Goal: Transaction & Acquisition: Purchase product/service

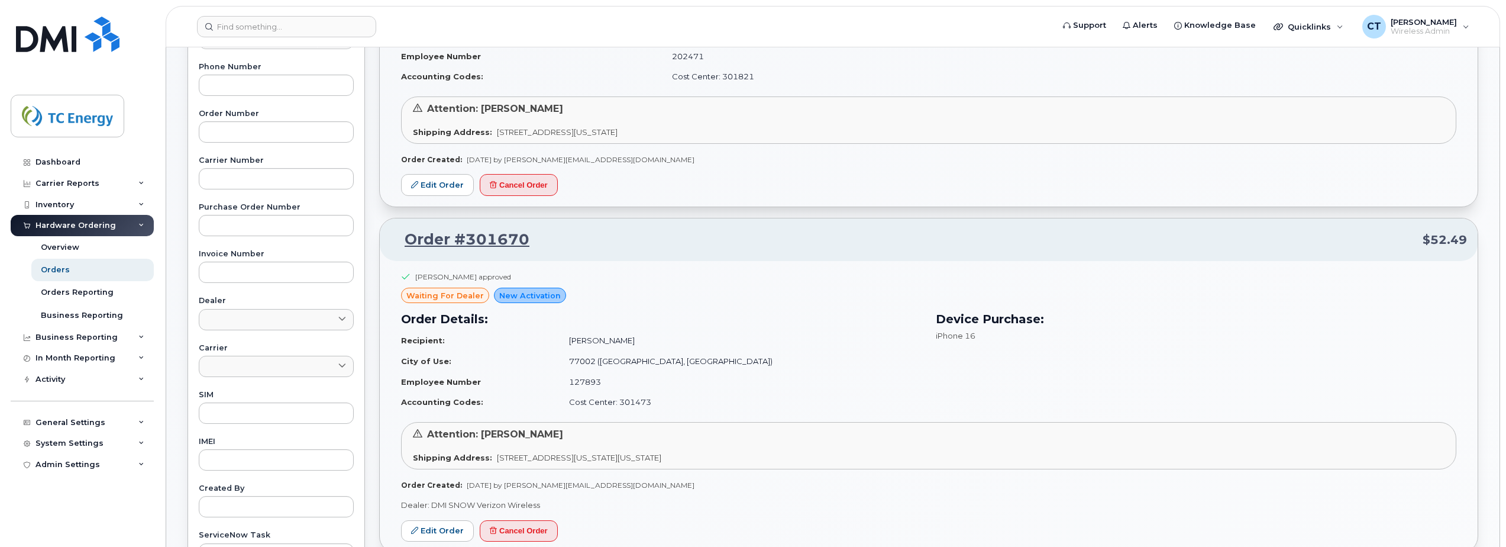
scroll to position [296, 0]
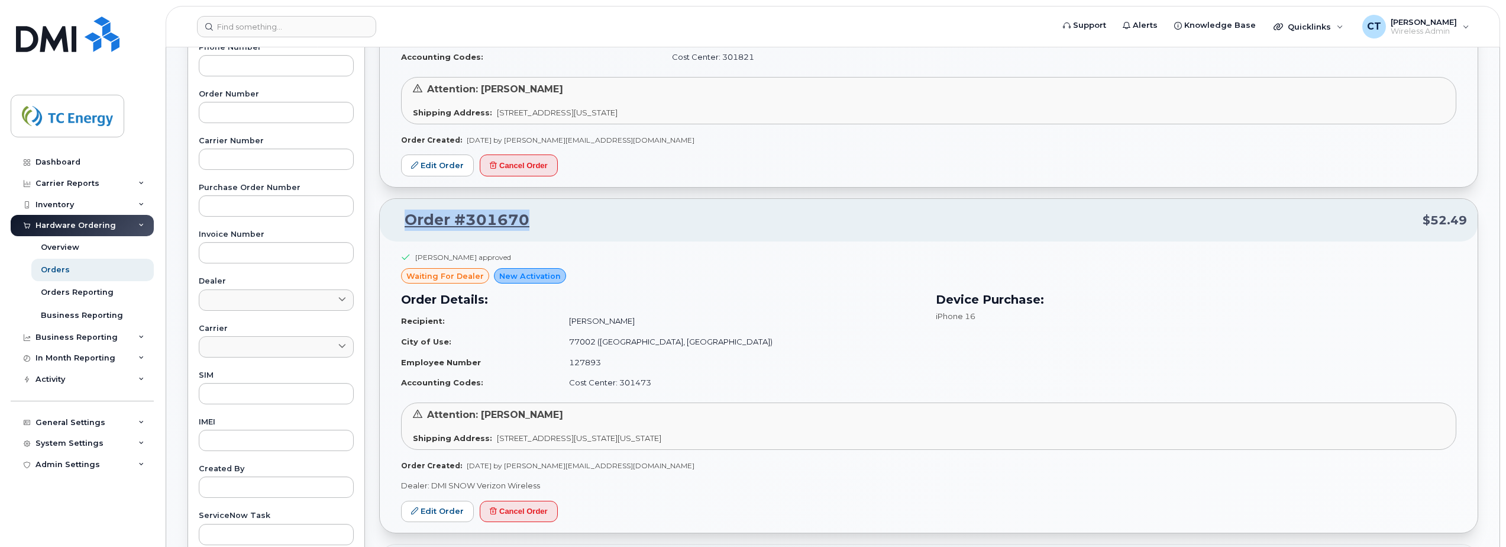
drag, startPoint x: 537, startPoint y: 221, endPoint x: 402, endPoint y: 220, distance: 135.5
click at [402, 220] on p "Order #301670 $52.49" at bounding box center [929, 219] width 1077 height 21
copy link "Order #301670"
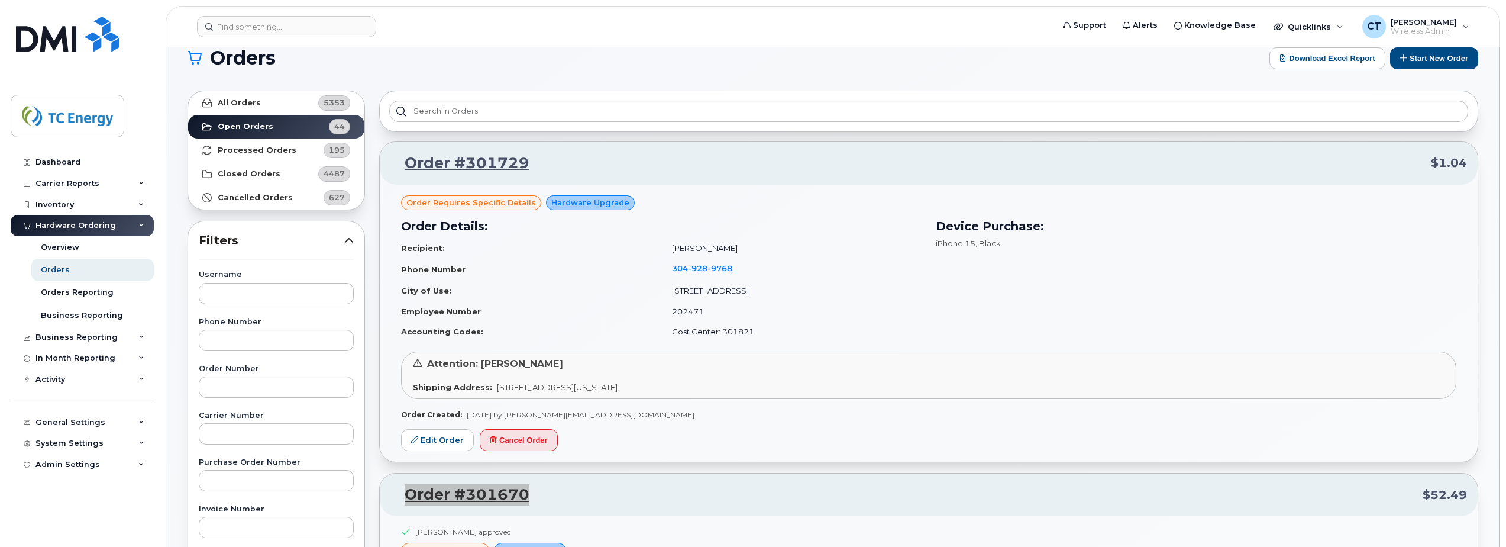
scroll to position [0, 0]
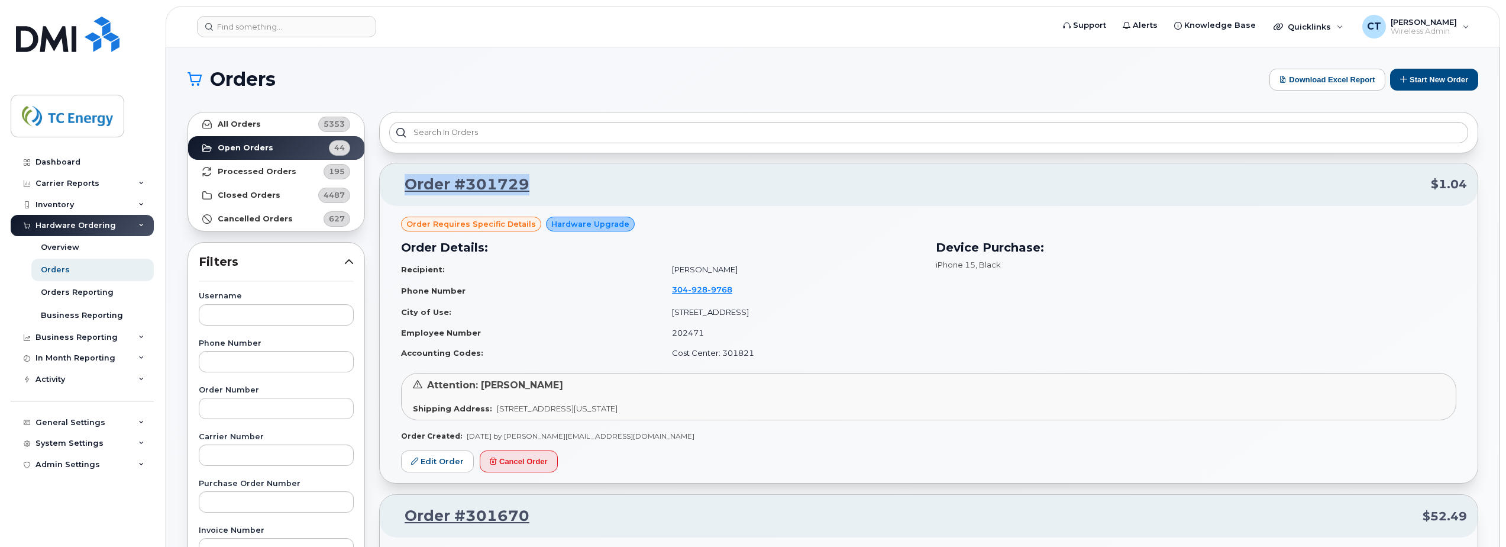
drag, startPoint x: 557, startPoint y: 188, endPoint x: 406, endPoint y: 190, distance: 150.9
click at [406, 190] on p "Order #301729 $1.04" at bounding box center [929, 184] width 1077 height 21
copy link "Order #301729"
click at [1440, 78] on button "Start New Order" at bounding box center [1435, 80] width 88 height 22
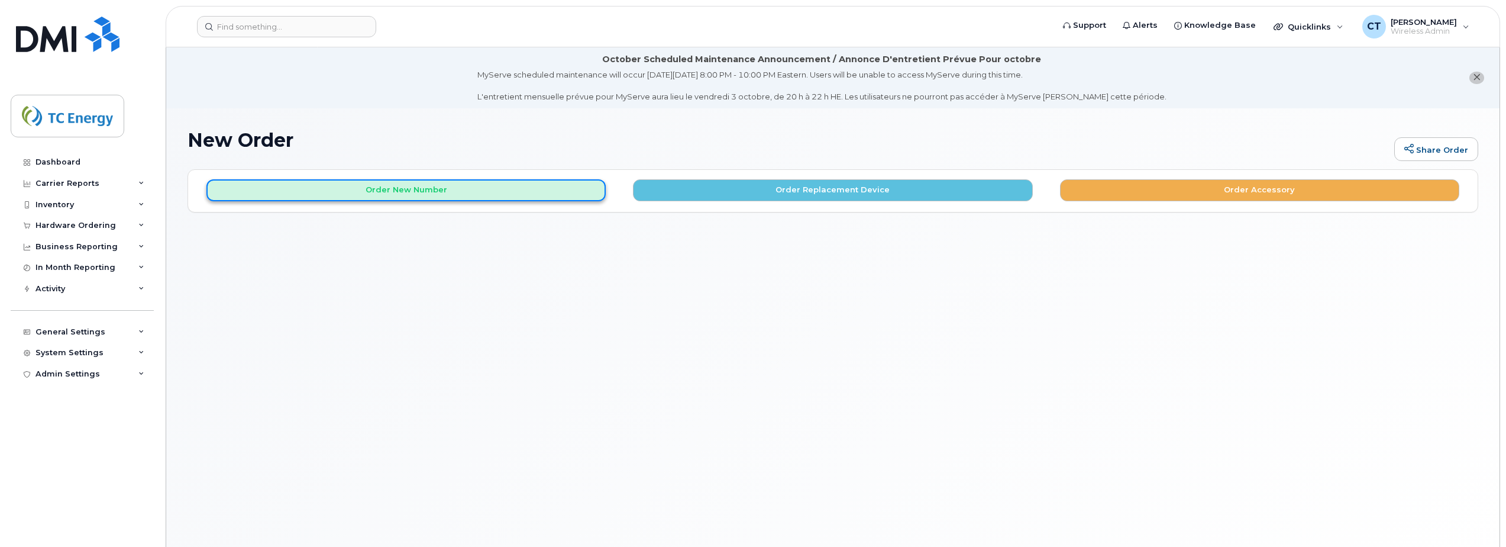
click at [459, 198] on button "Order New Number" at bounding box center [406, 190] width 399 height 22
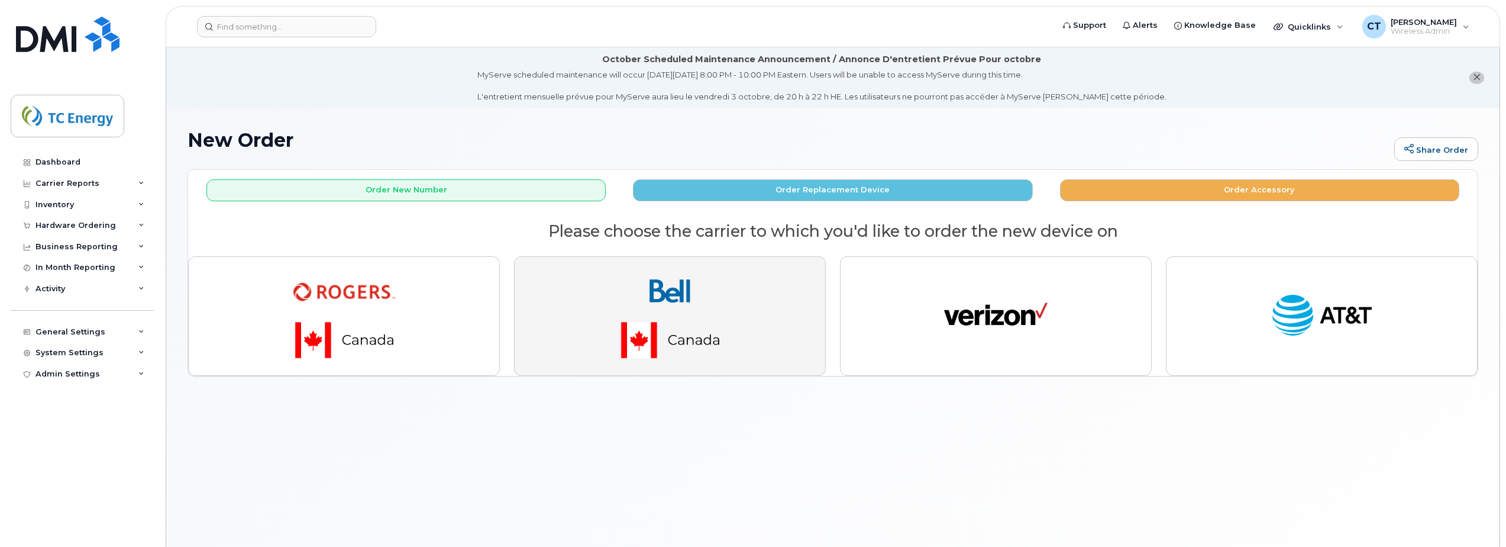
click at [637, 324] on img "button" at bounding box center [671, 315] width 166 height 99
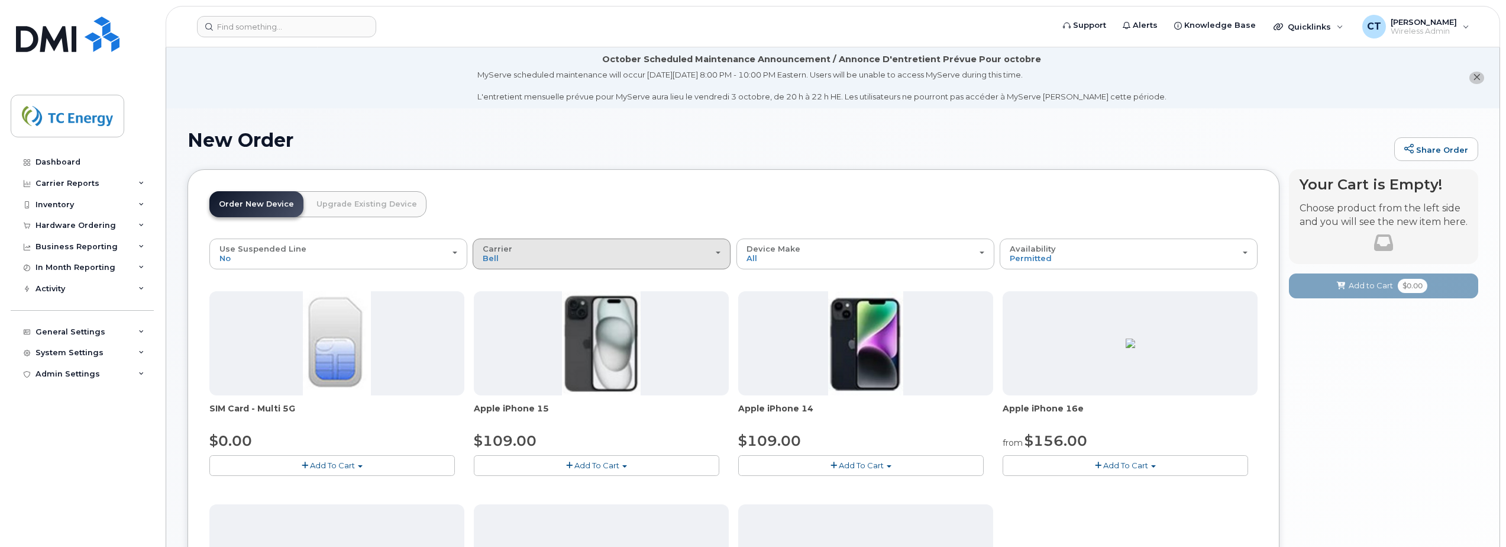
click at [566, 250] on div "Carrier Rogers Bell Verizon Wireless AT&T Wireless" at bounding box center [602, 253] width 238 height 18
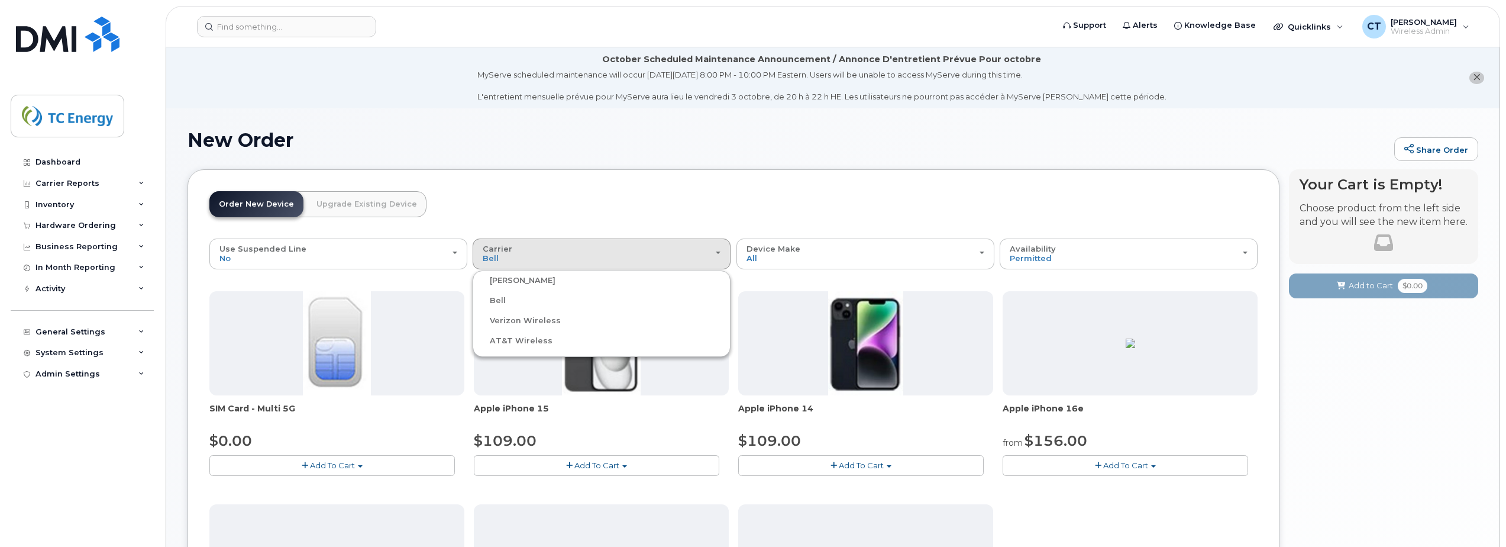
click at [552, 323] on label "Verizon Wireless" at bounding box center [518, 321] width 85 height 14
click at [0, 0] on input "Verizon Wireless" at bounding box center [0, 0] width 0 height 0
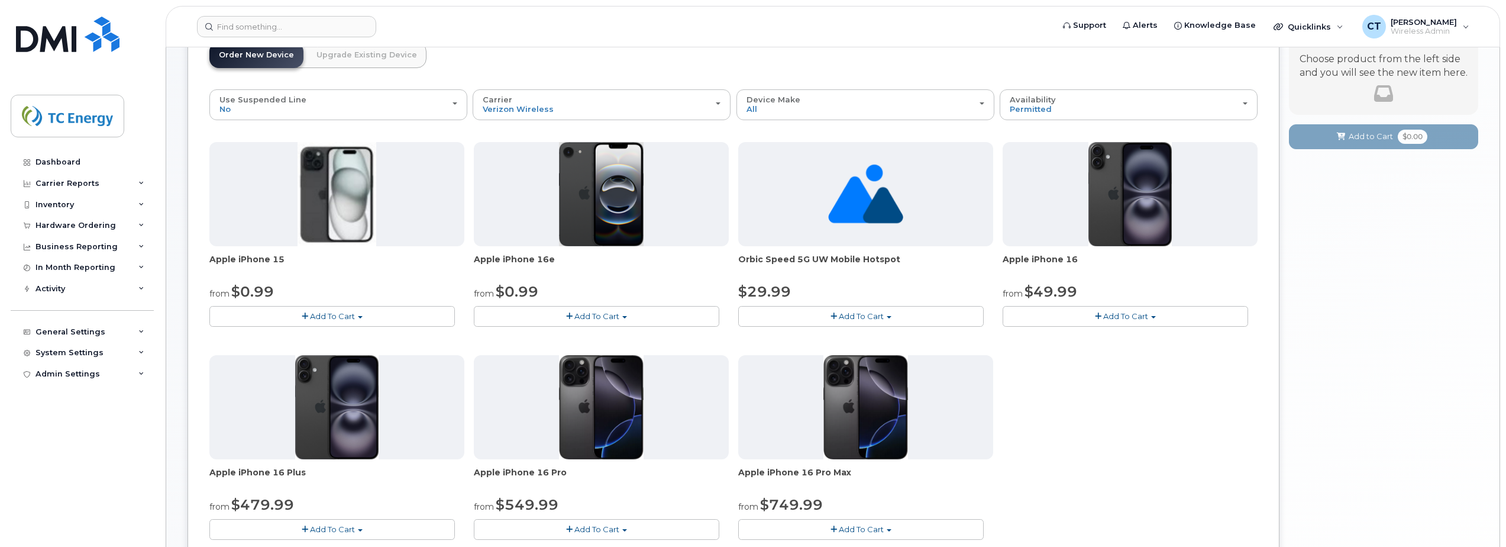
scroll to position [178, 0]
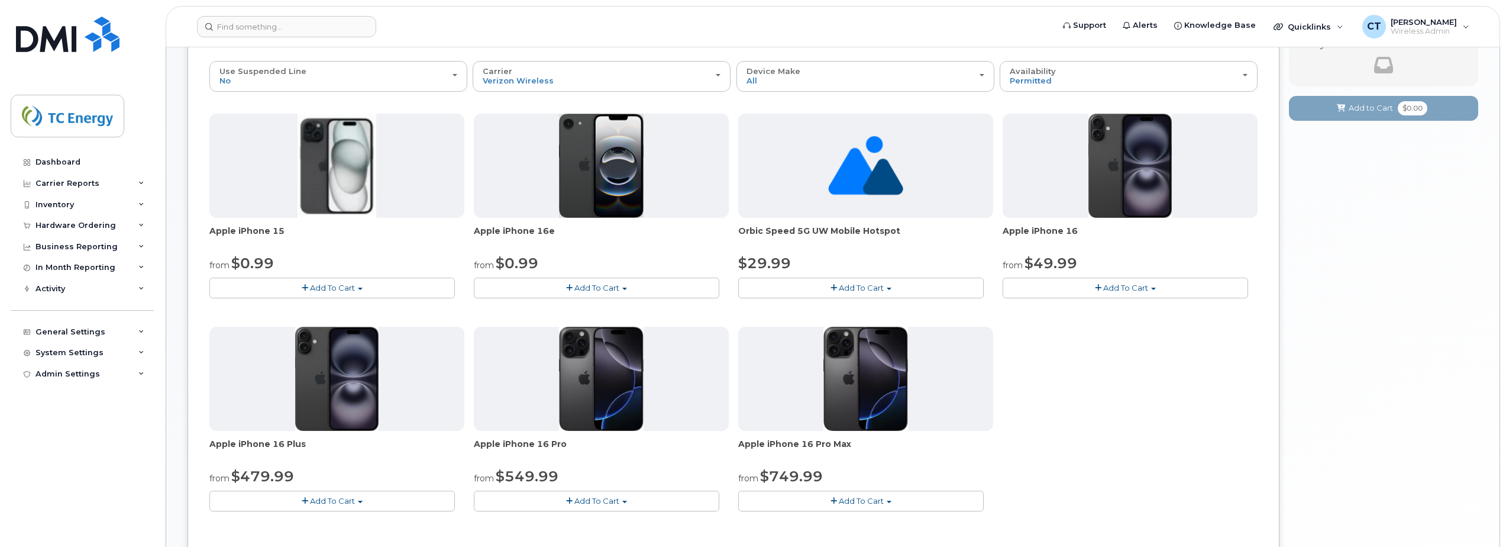
click at [1108, 292] on span "Add To Cart" at bounding box center [1126, 287] width 45 height 9
click at [1066, 307] on link "$49.99 - 2 Year Activation (128 GB)" at bounding box center [1088, 309] width 165 height 15
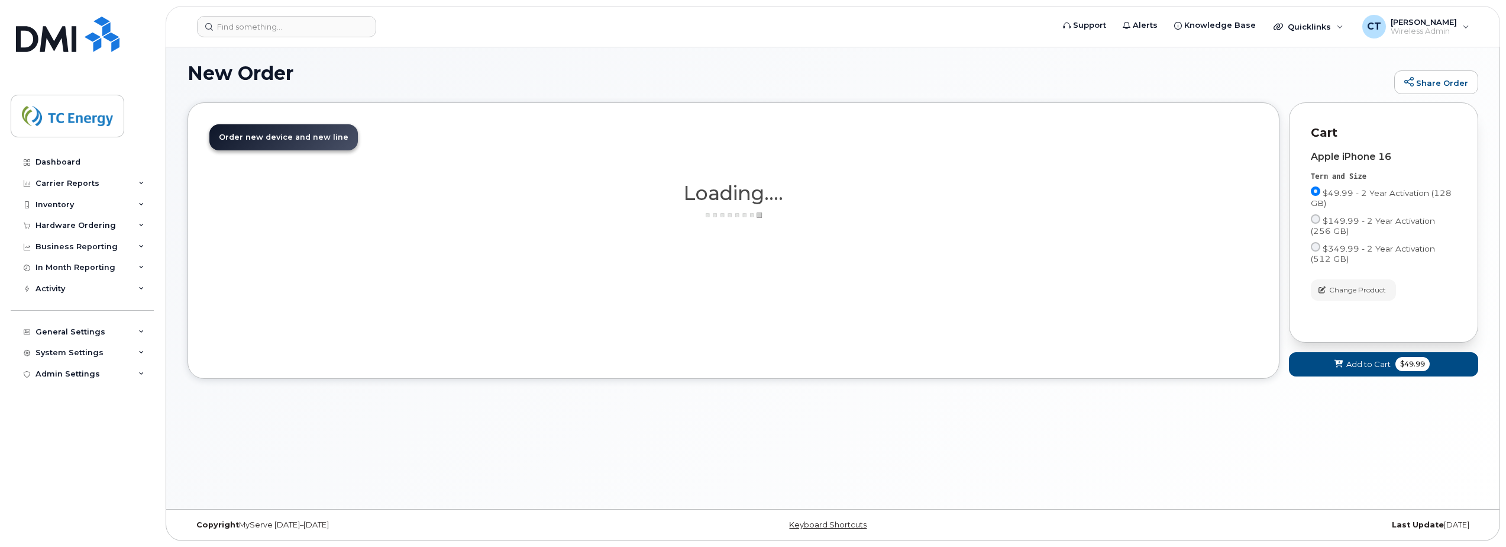
scroll to position [67, 0]
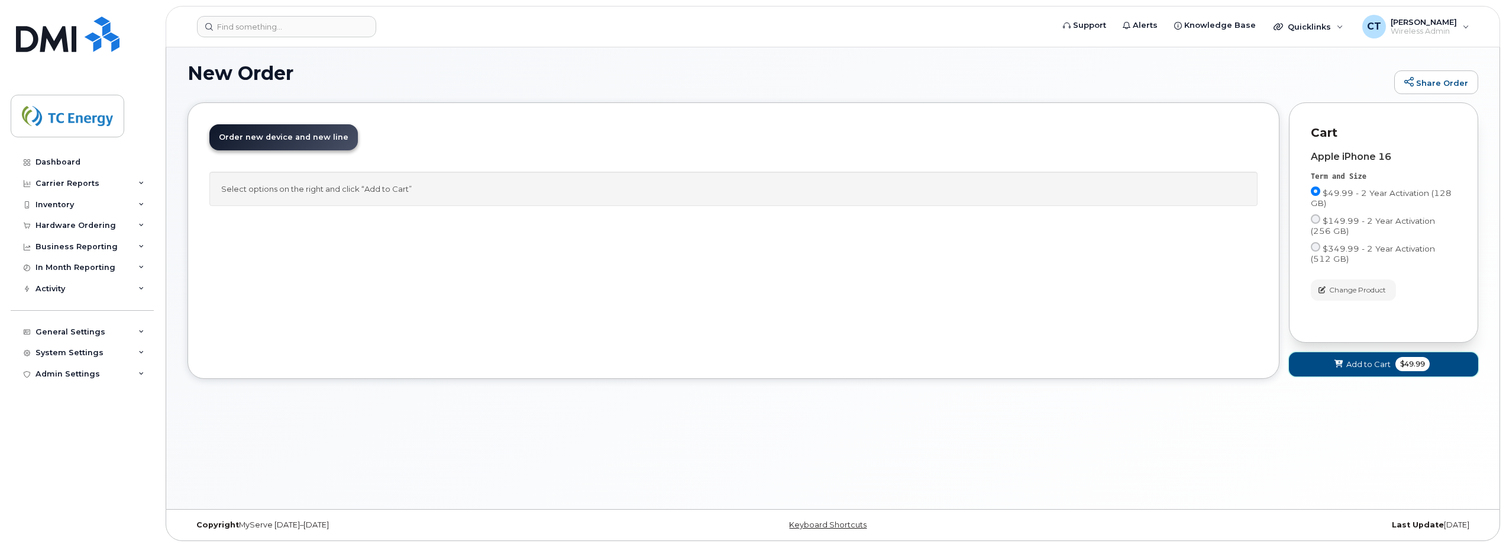
click at [1395, 360] on button "Add to Cart $49.99" at bounding box center [1383, 364] width 189 height 24
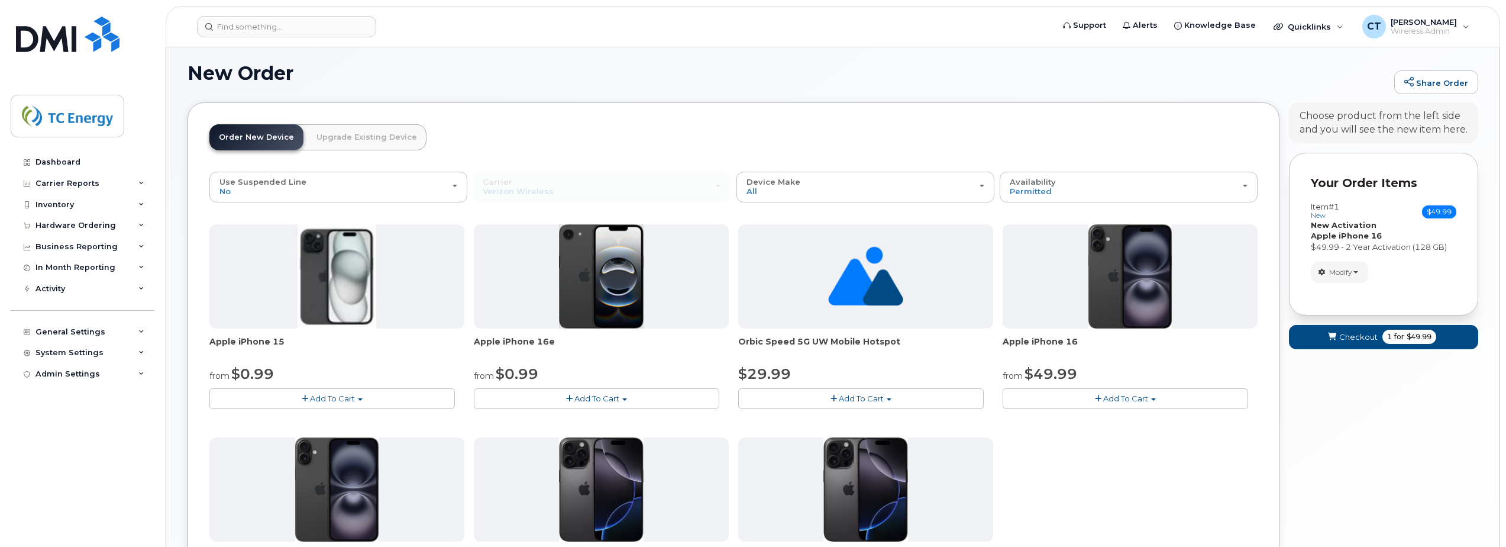
click at [1392, 350] on form "Your Order Items Item #1 new $49.99 Accessories Only SIM Only Activation New Ac…" at bounding box center [1383, 256] width 189 height 207
click at [1389, 338] on span "1" at bounding box center [1390, 336] width 5 height 11
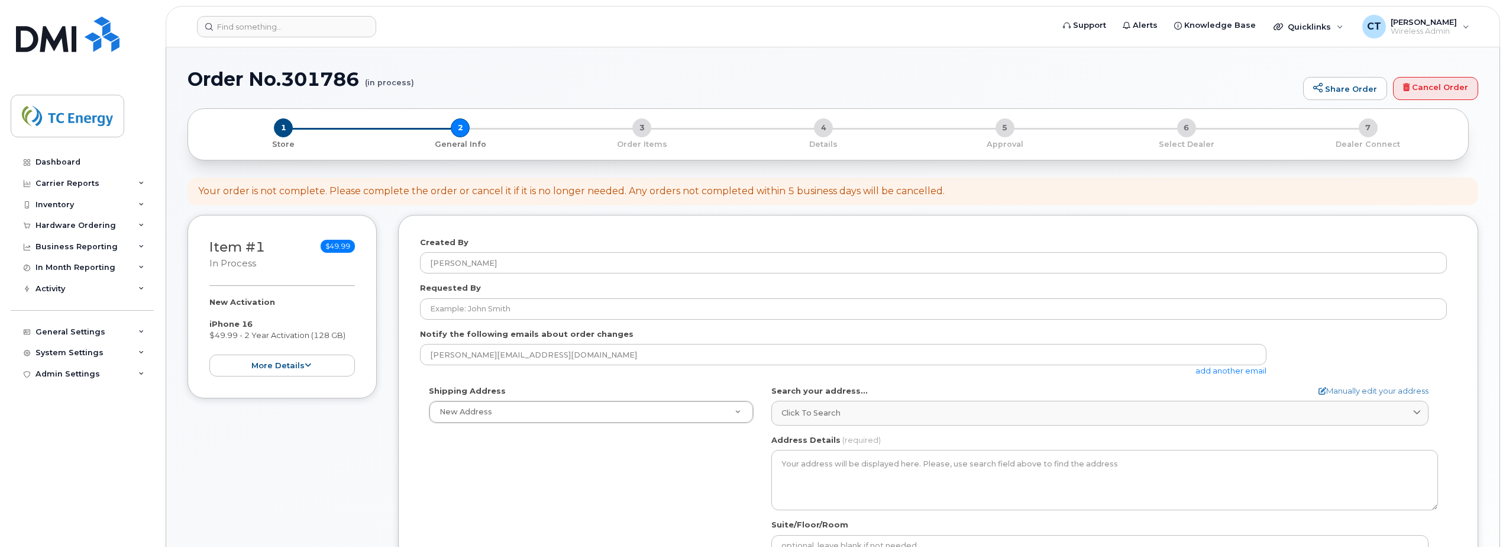
select select
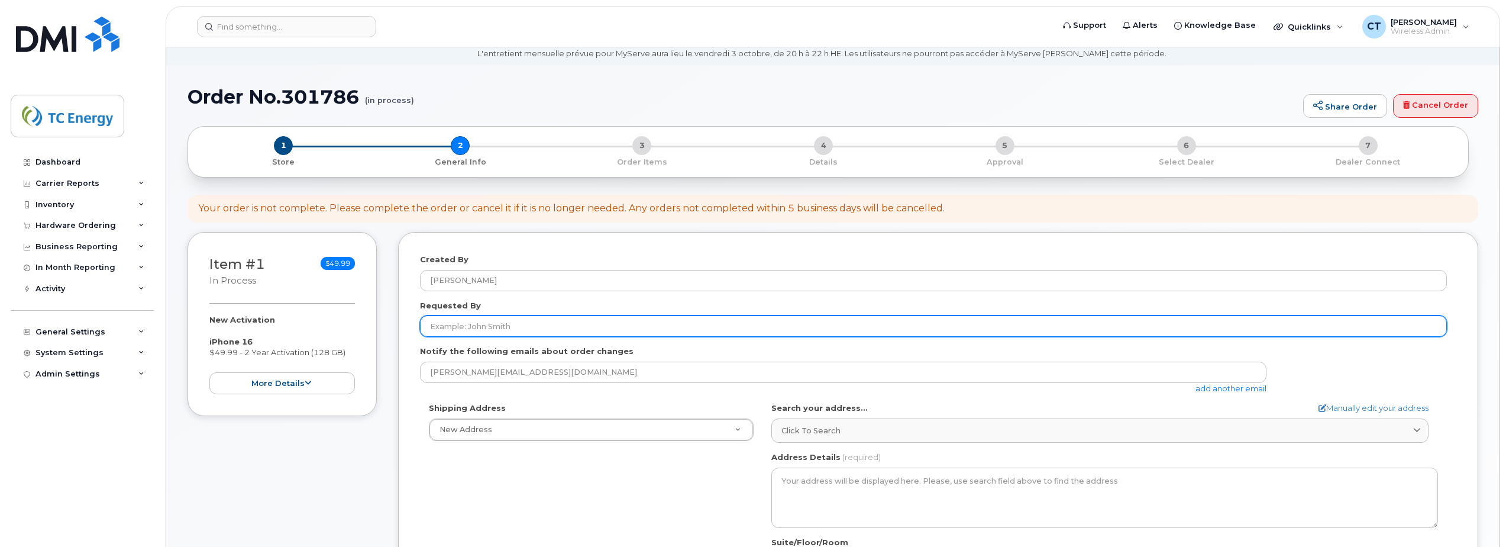
scroll to position [178, 0]
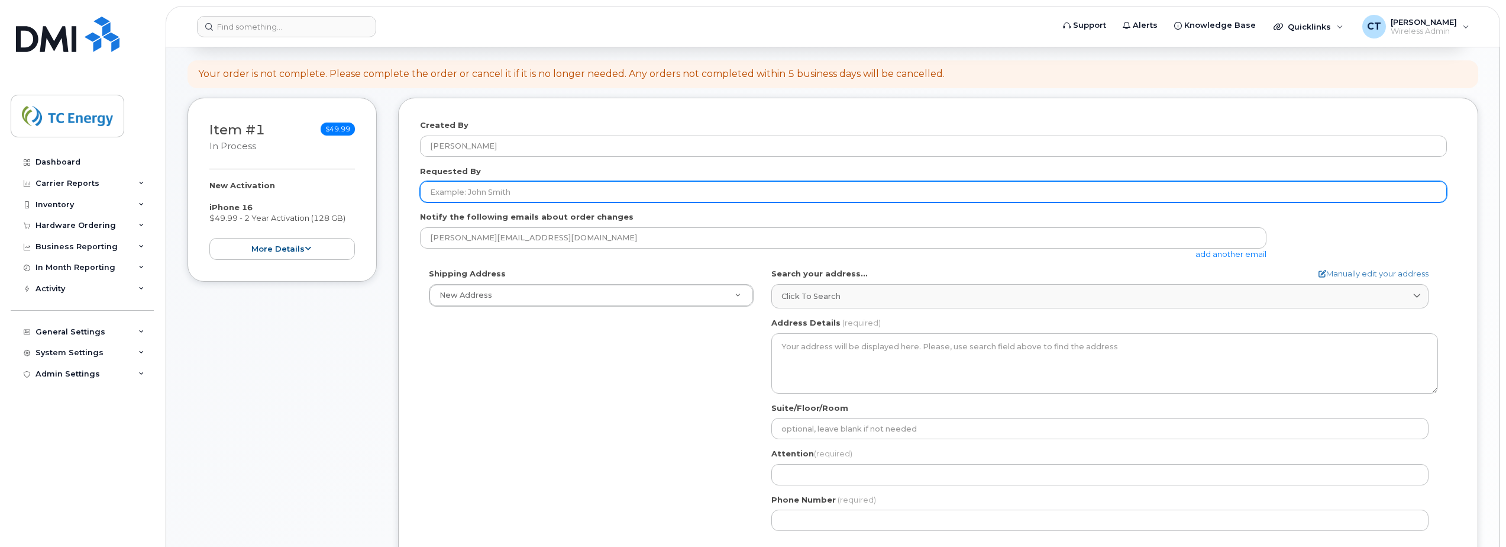
click at [501, 191] on input "Requested By" at bounding box center [933, 191] width 1027 height 21
type input "[PERSON_NAME]"
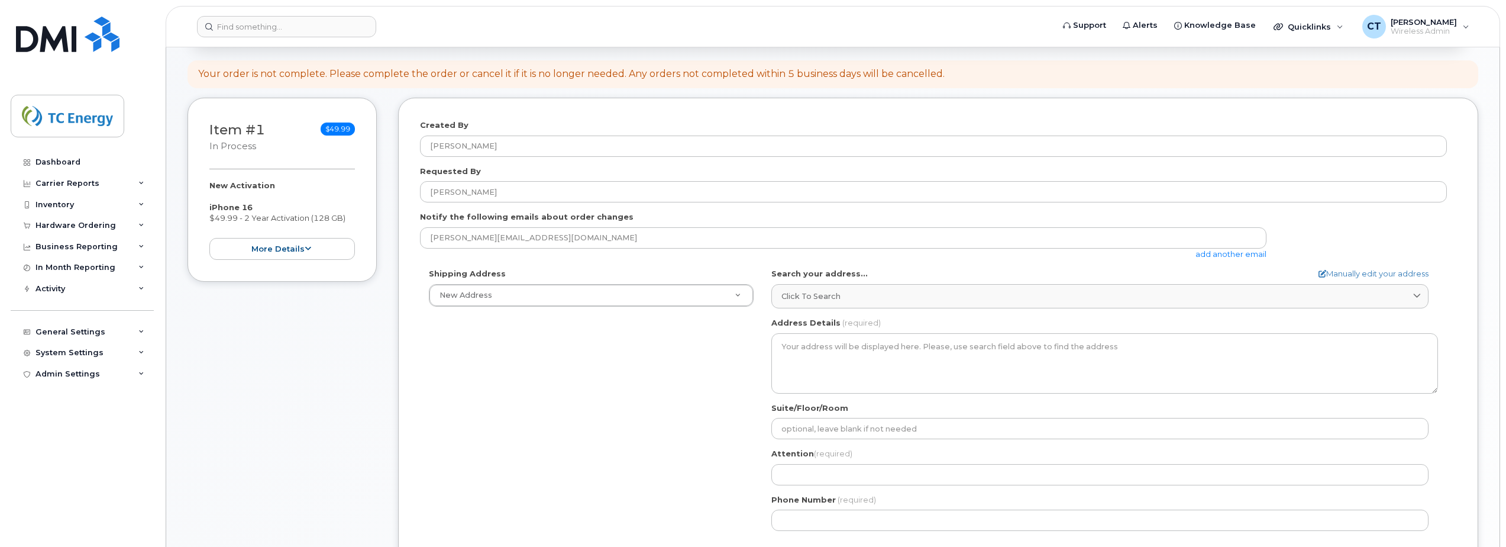
click at [753, 214] on div "Notify the following emails about order changes chris_taylor@tcenergy.com add a…" at bounding box center [938, 235] width 1037 height 48
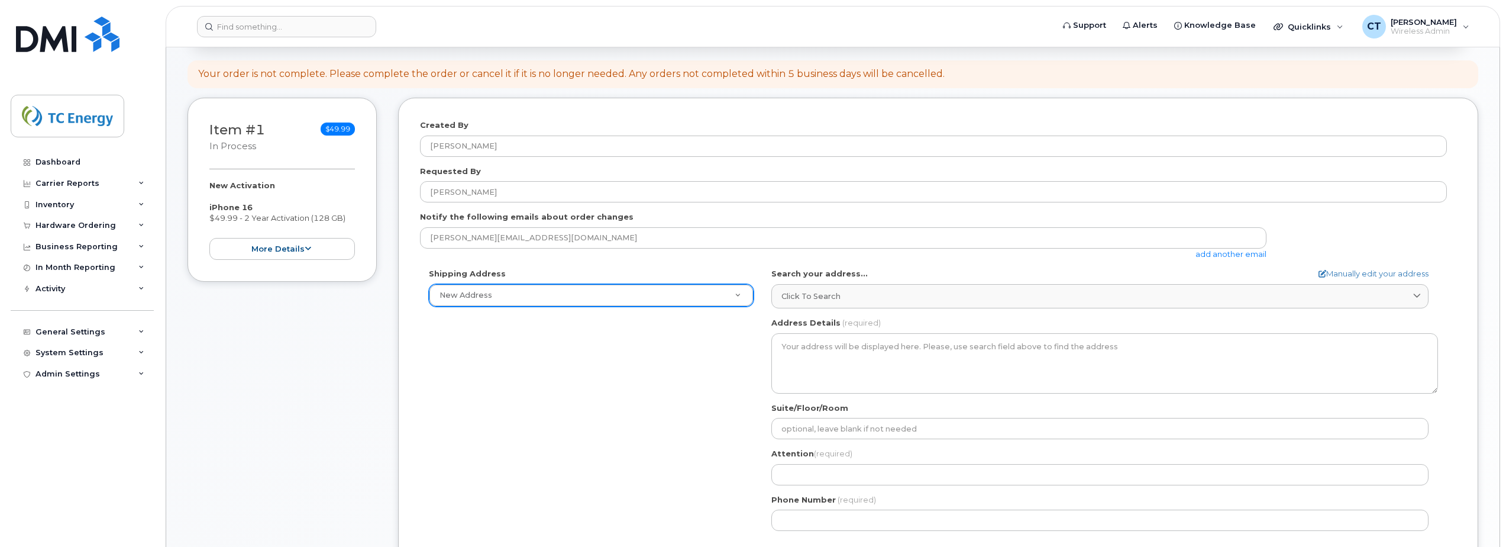
drag, startPoint x: 769, startPoint y: 304, endPoint x: 698, endPoint y: 302, distance: 70.4
click at [766, 304] on div "AB Search your address... Manually edit your address Click to search No availab…" at bounding box center [1105, 404] width 685 height 272
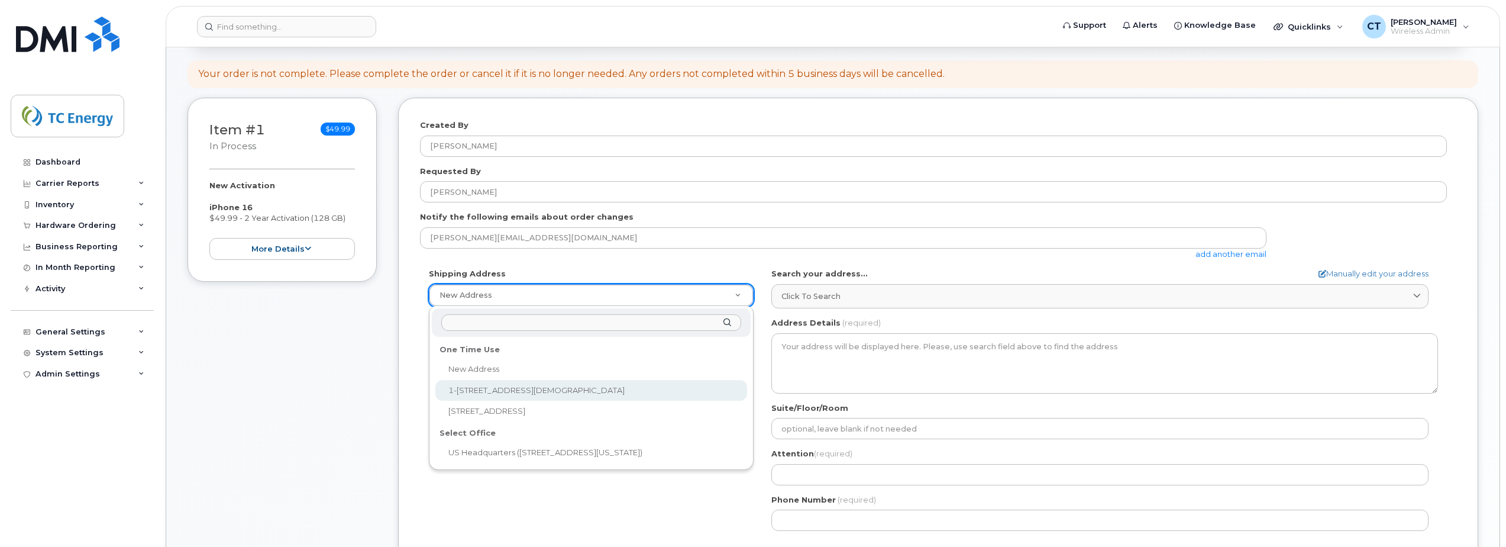
select select "1-450 1 St SW"
type textarea "1-450 1 St SW CALGARY AB T2P 5H1 CANADA"
type input "31st floor"
type input "Terri Lien"
type input "4039201379"
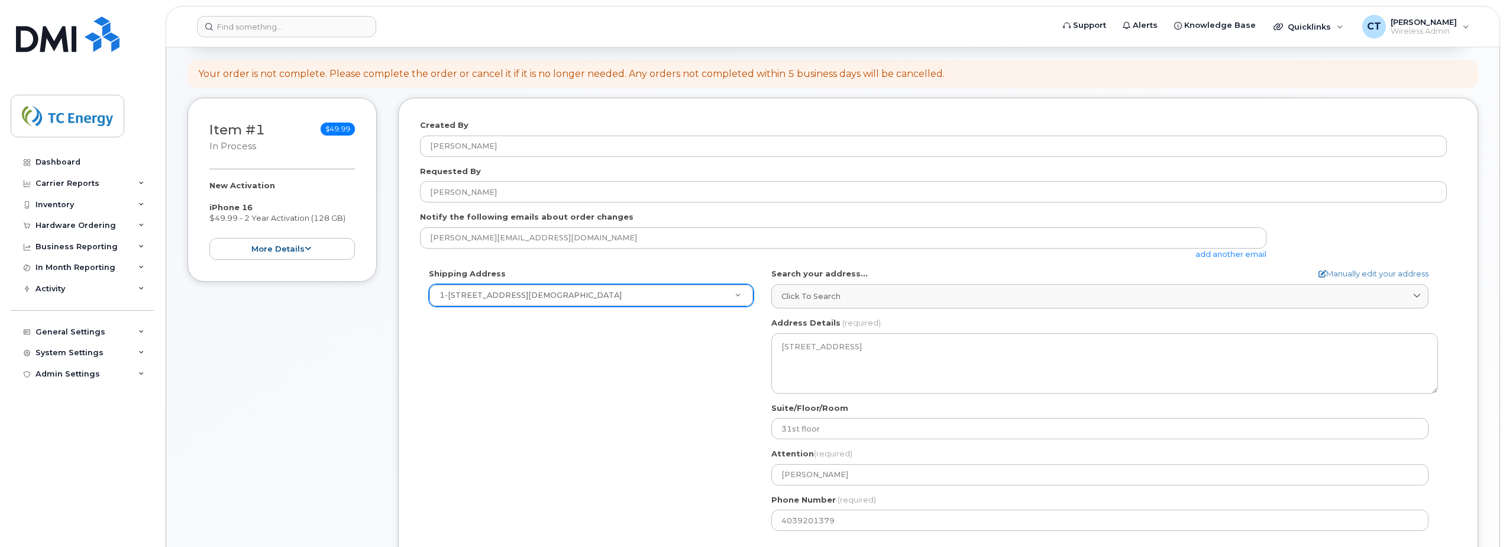
click at [578, 399] on div "Shipping Address 1-450 1 St SW New Address 1-450 1 St SW 1700 Maccorkle Ave SE …" at bounding box center [933, 404] width 1027 height 272
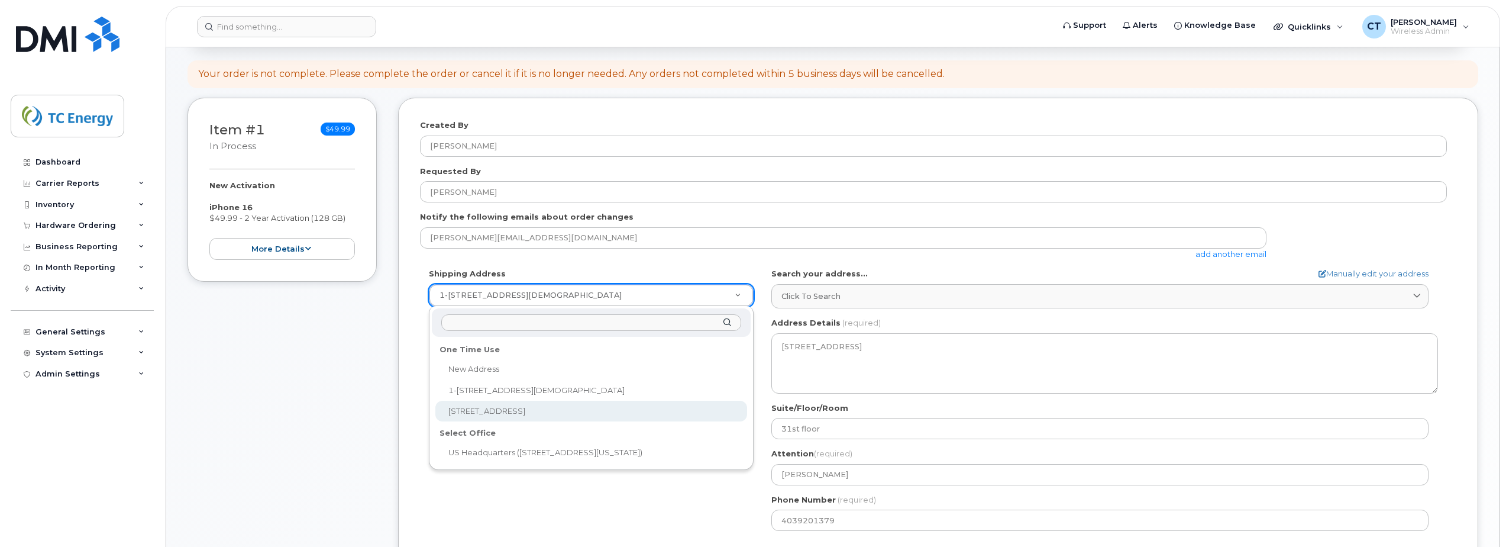
select select "1700 Maccorkle Ave SE #8"
type textarea "1700 Maccorkle Ave SE #8 CHARLESTON WV 25314-1518 UNITED STATES"
type input "test"
type input "3049894579"
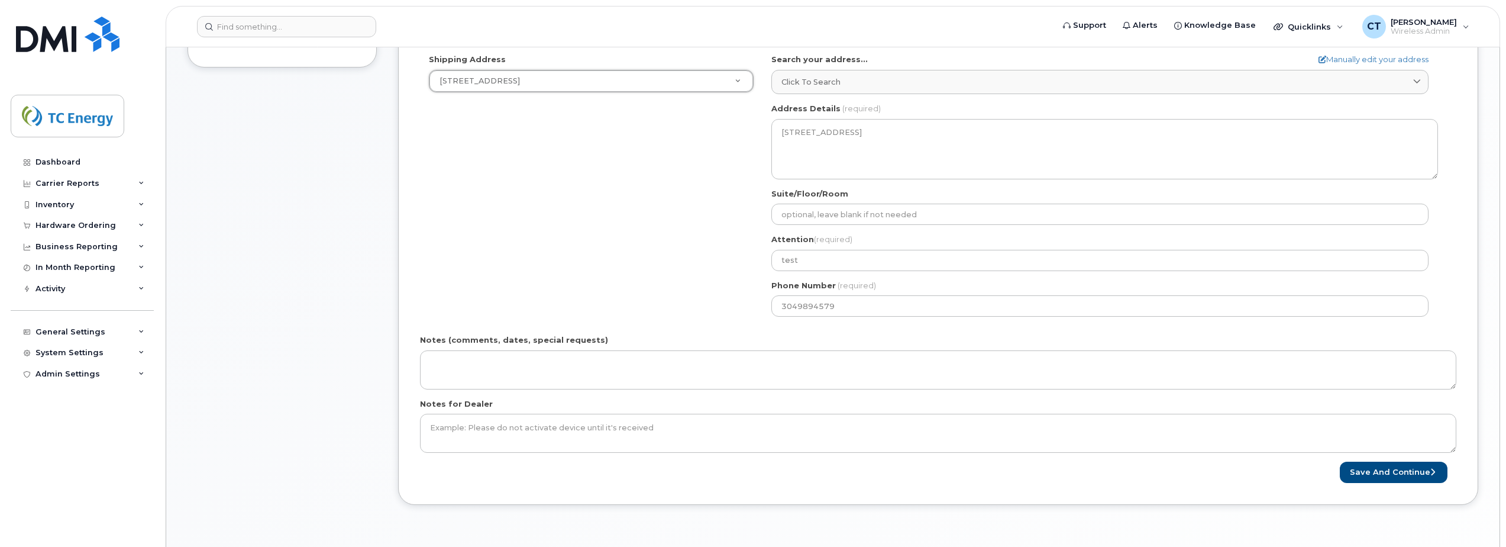
scroll to position [414, 0]
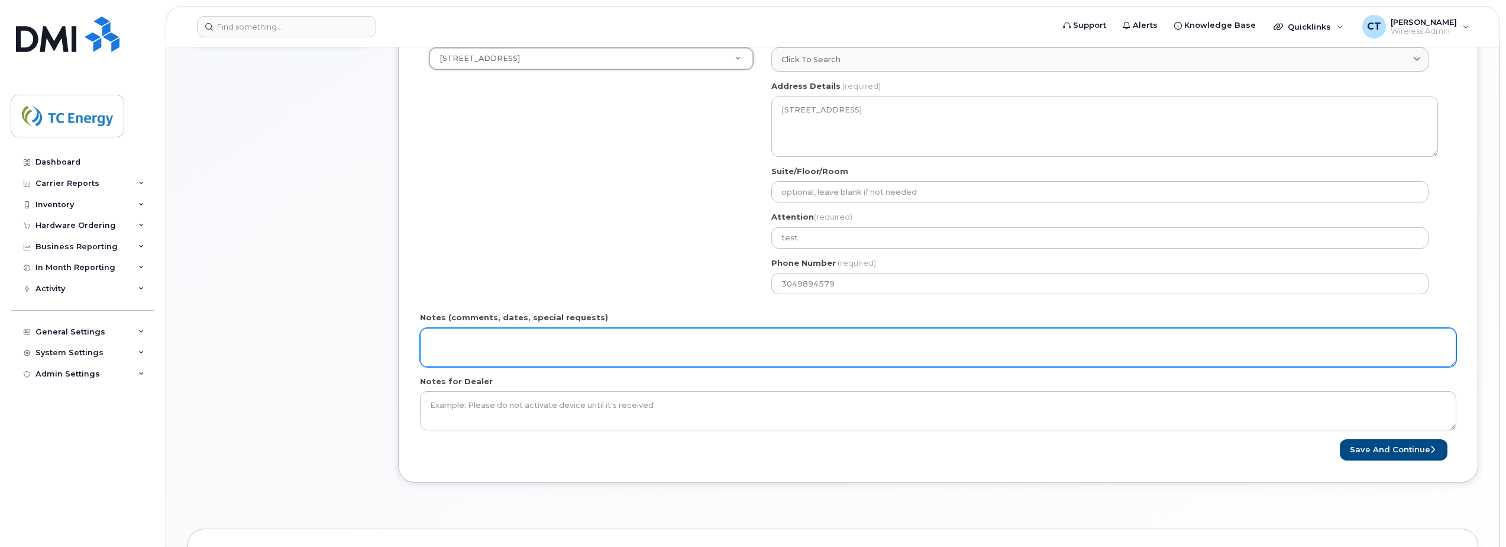
click at [601, 347] on textarea "Notes (comments, dates, special requests)" at bounding box center [938, 347] width 1037 height 39
type textarea "Do not order"
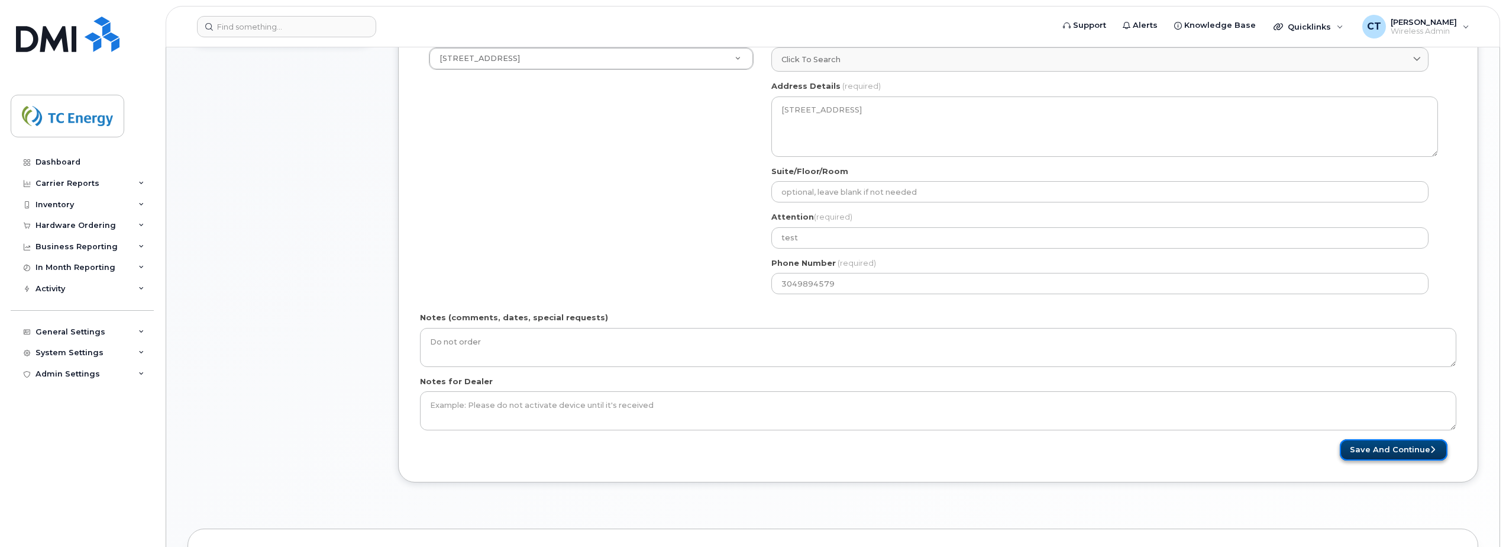
click at [1380, 453] on button "Save and Continue" at bounding box center [1394, 450] width 108 height 22
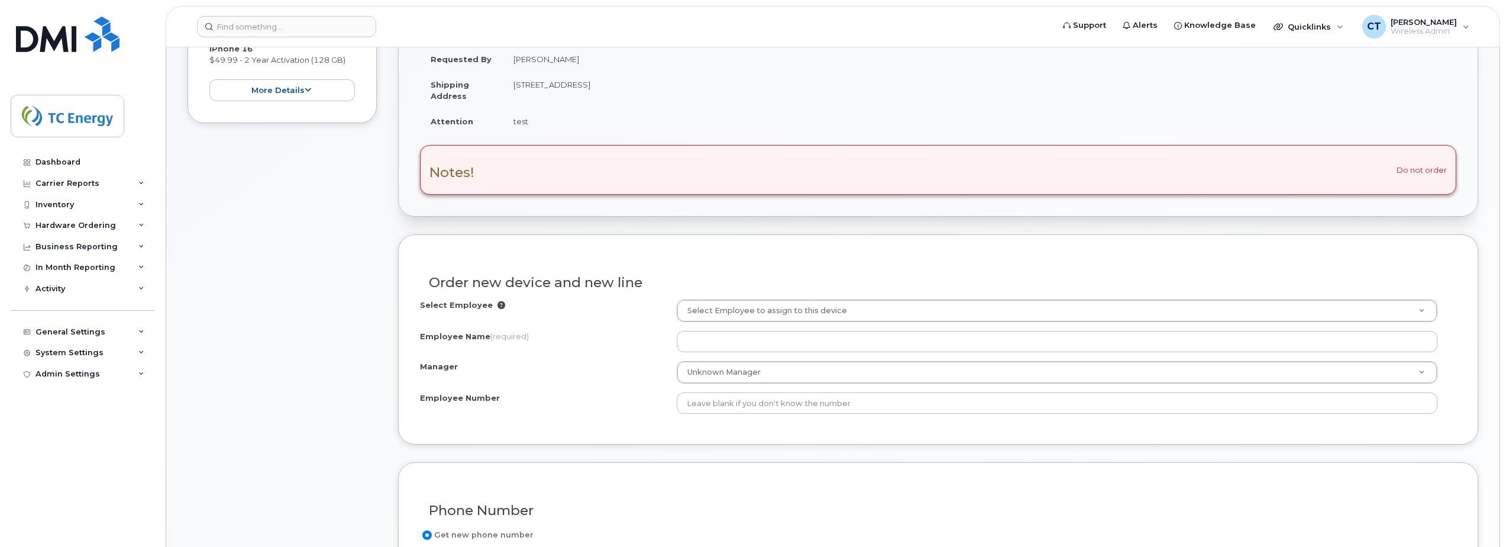
scroll to position [296, 0]
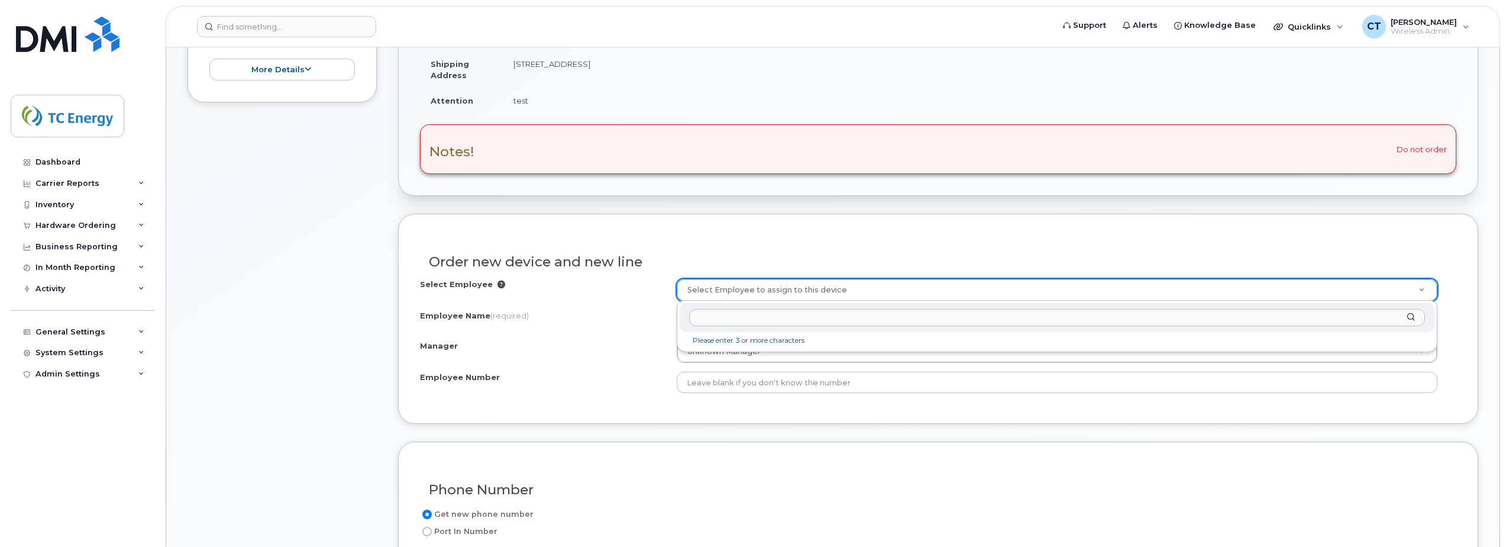
click at [780, 319] on input "text" at bounding box center [1057, 317] width 736 height 17
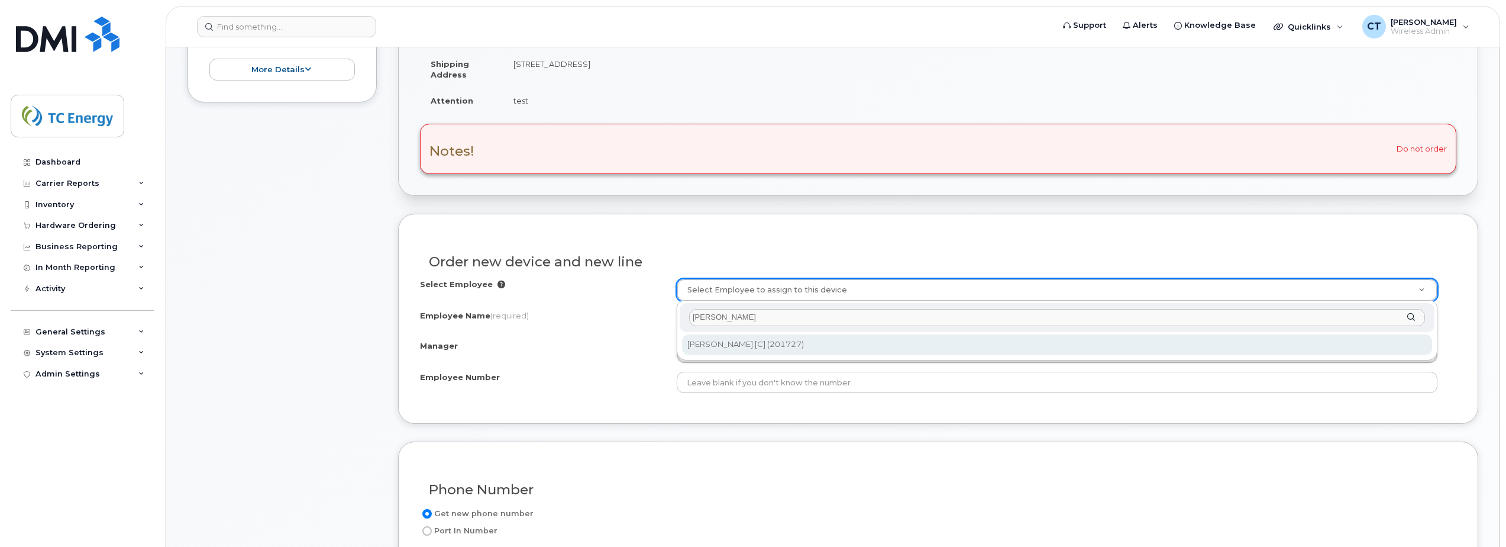
type input "Tyler duff"
type input "1609783"
type input "[PERSON_NAME] [C]"
type input "201727"
type input "Remote work address"
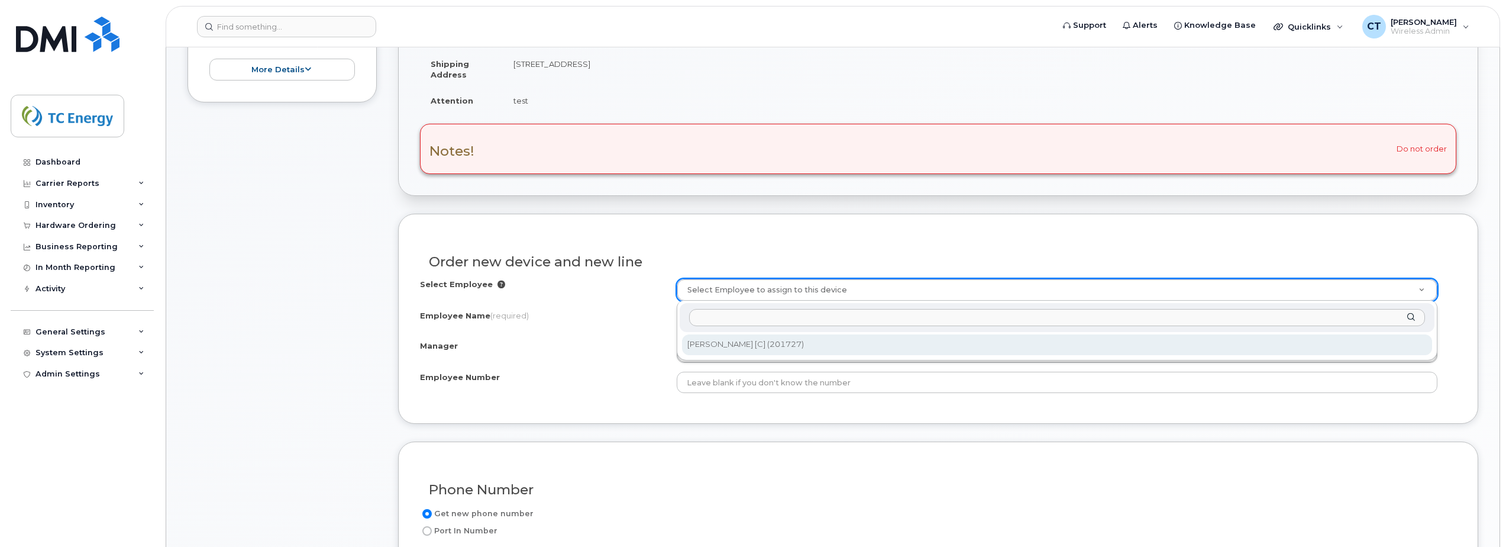
type input "100309"
select select "1377512"
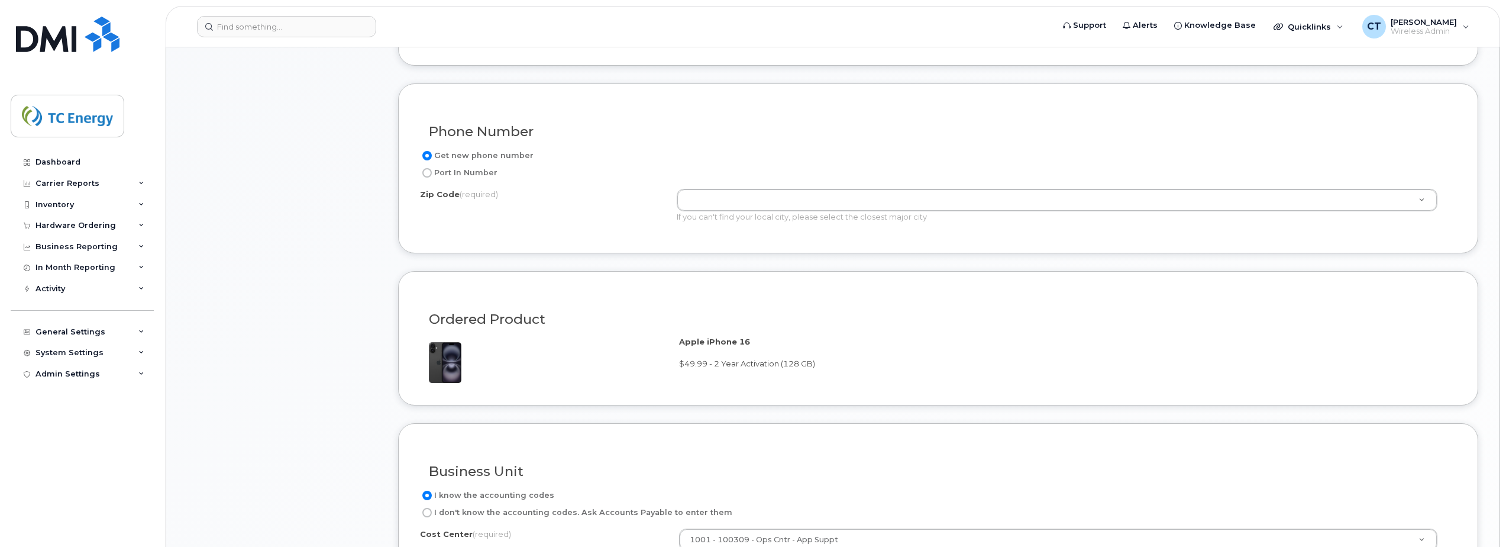
scroll to position [712, 0]
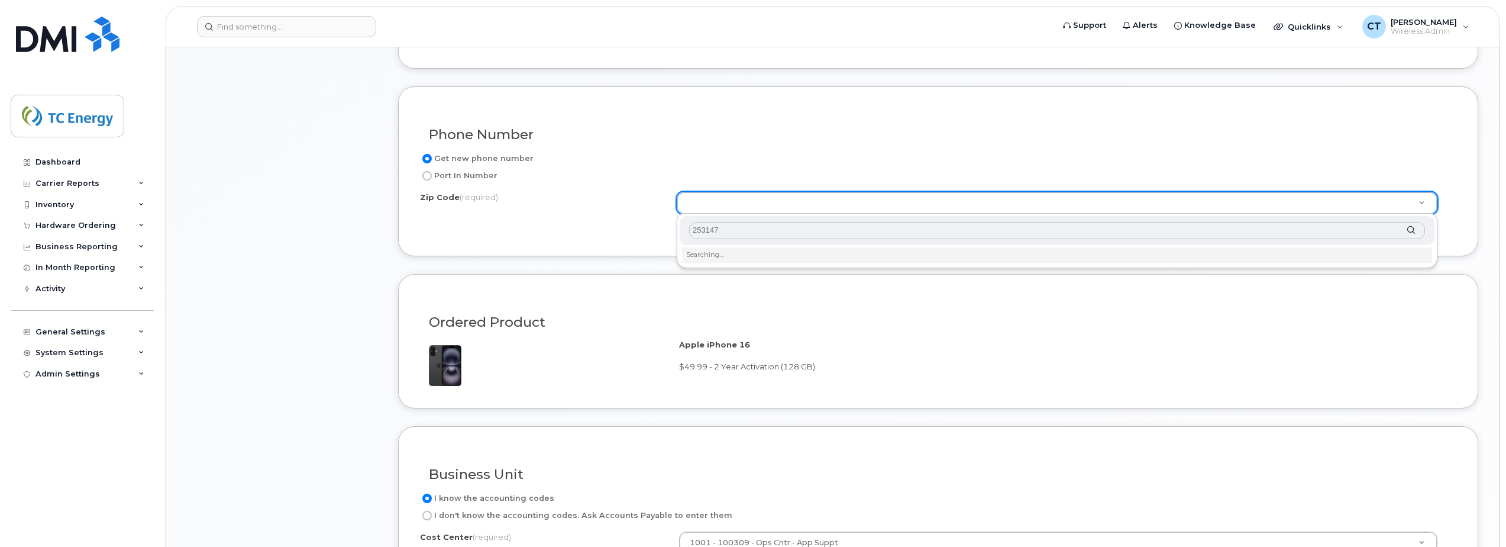
type input "25314"
click at [725, 231] on input "Zip Code (required)" at bounding box center [1057, 230] width 736 height 17
type input "25314"
type input "25314 (Charleston, WV)"
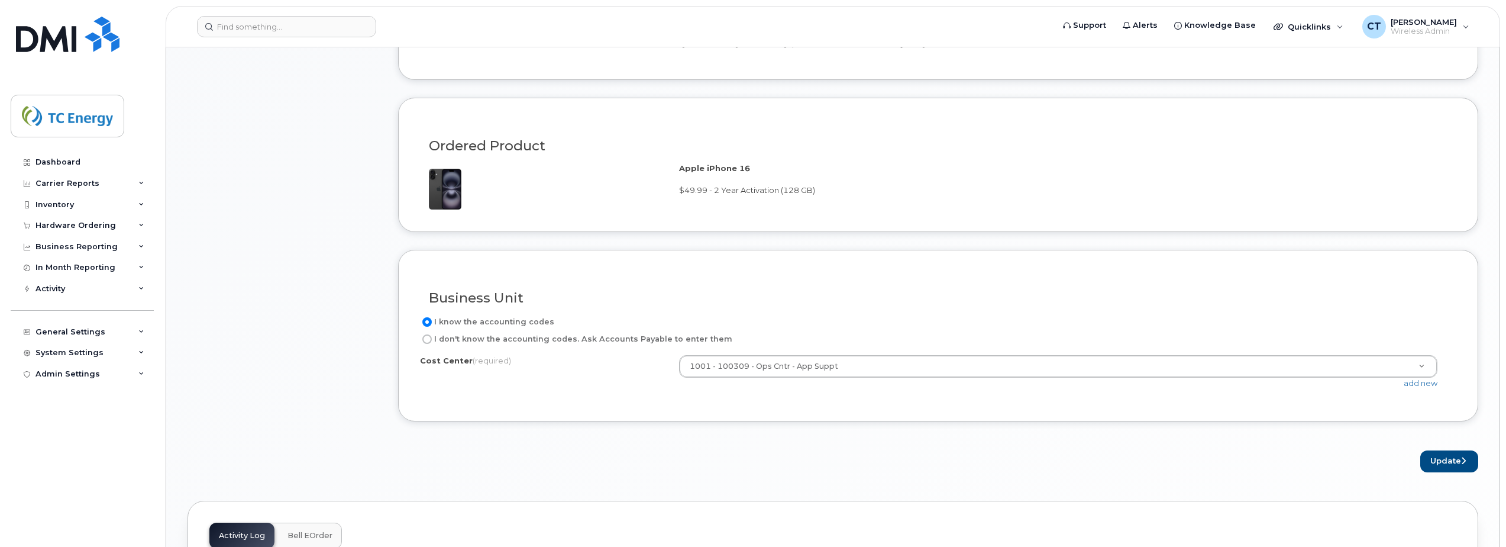
scroll to position [889, 0]
click at [1472, 463] on button "Update" at bounding box center [1450, 460] width 58 height 22
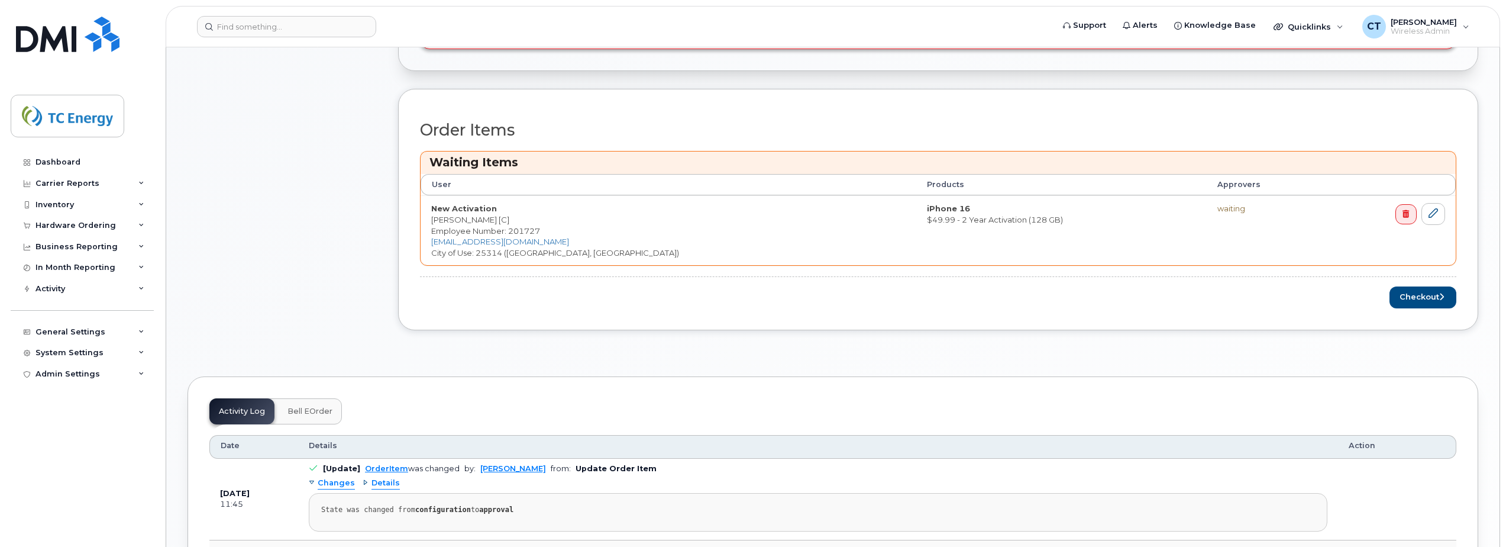
scroll to position [533, 0]
click at [1413, 298] on button "Checkout" at bounding box center [1423, 297] width 67 height 22
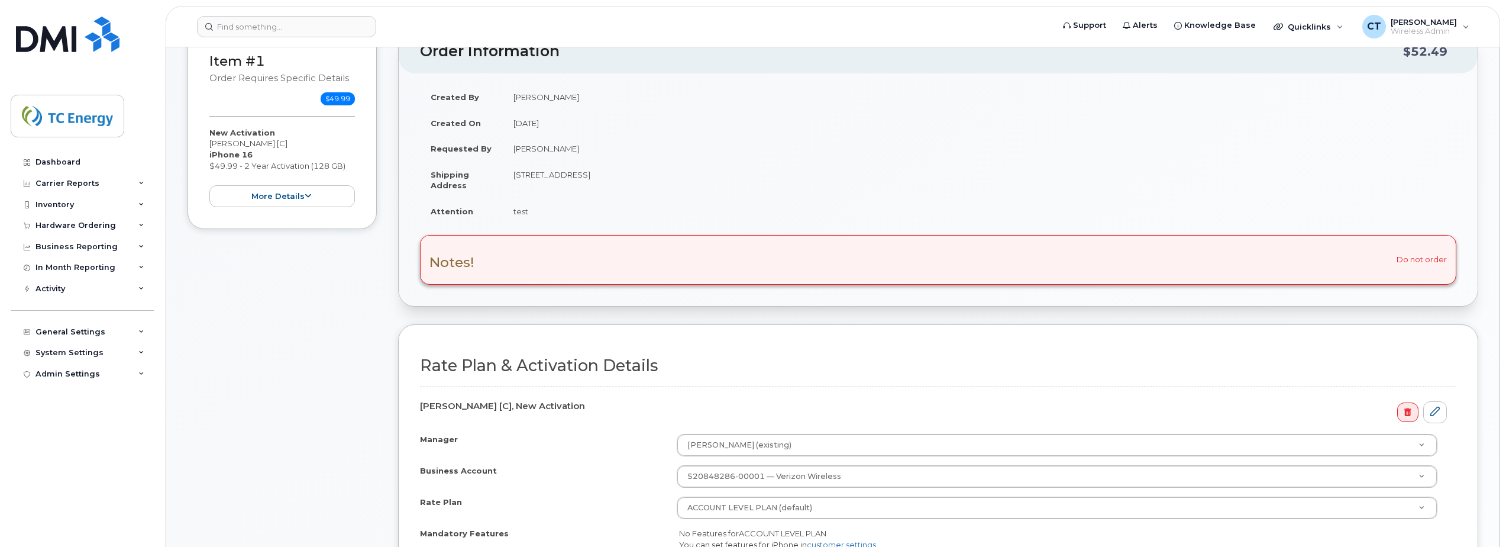
scroll to position [296, 0]
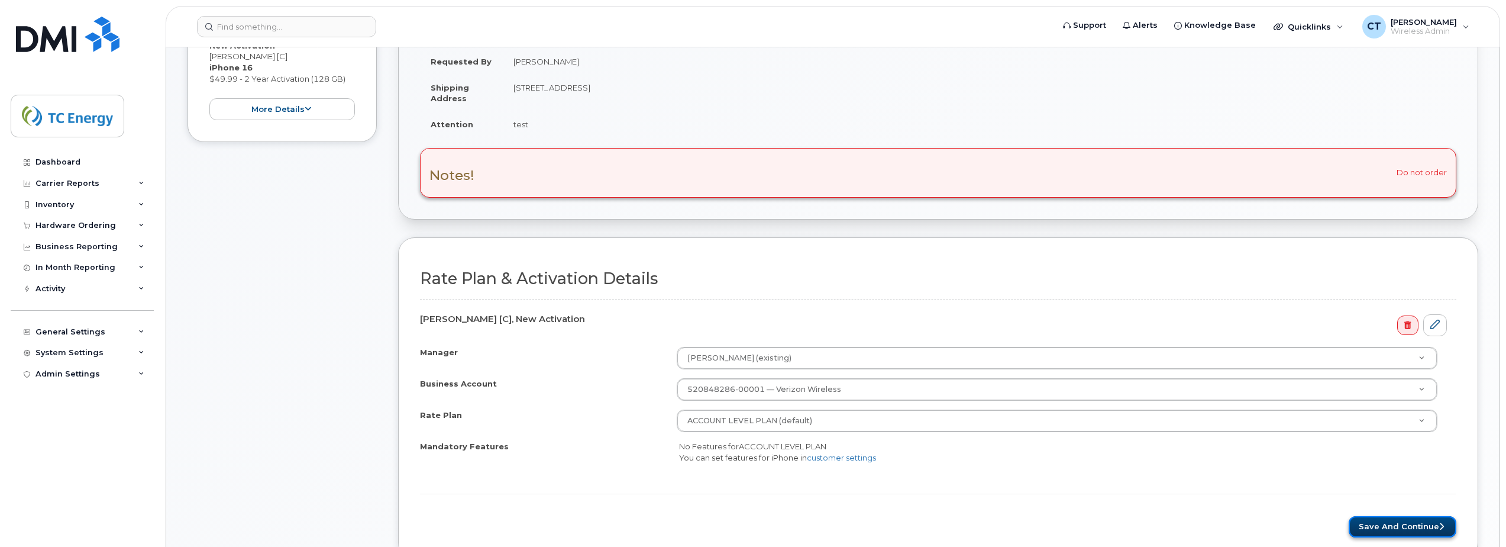
click at [1386, 530] on button "Save and Continue" at bounding box center [1403, 527] width 108 height 22
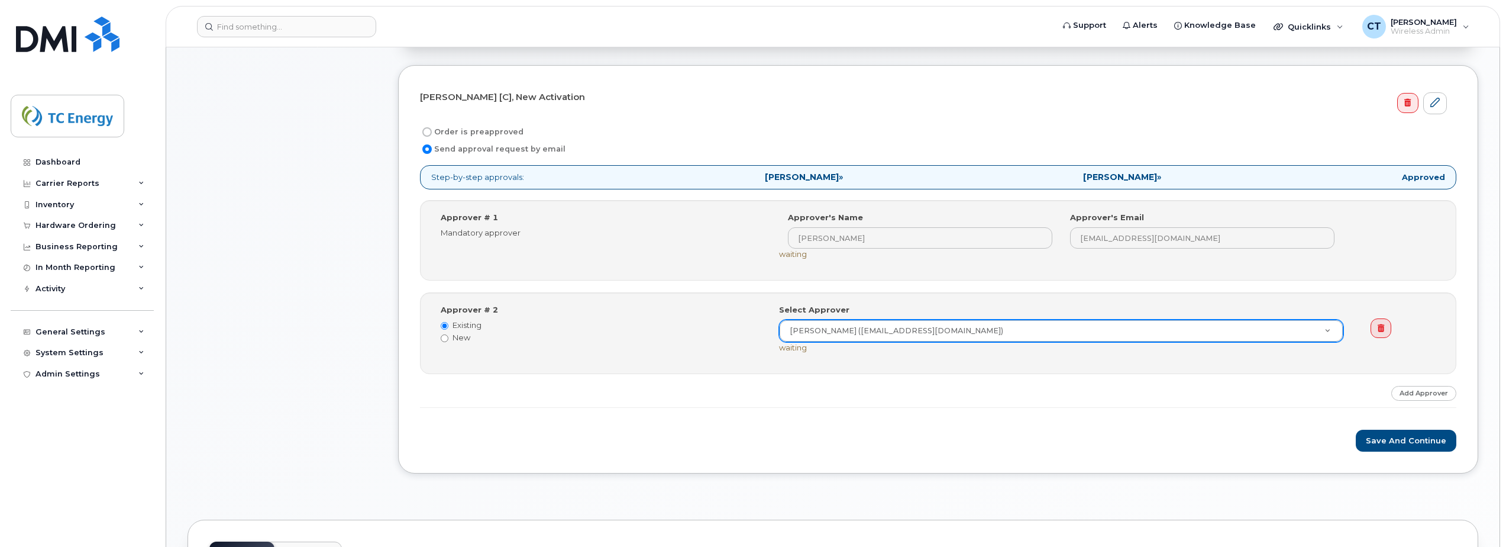
scroll to position [473, 0]
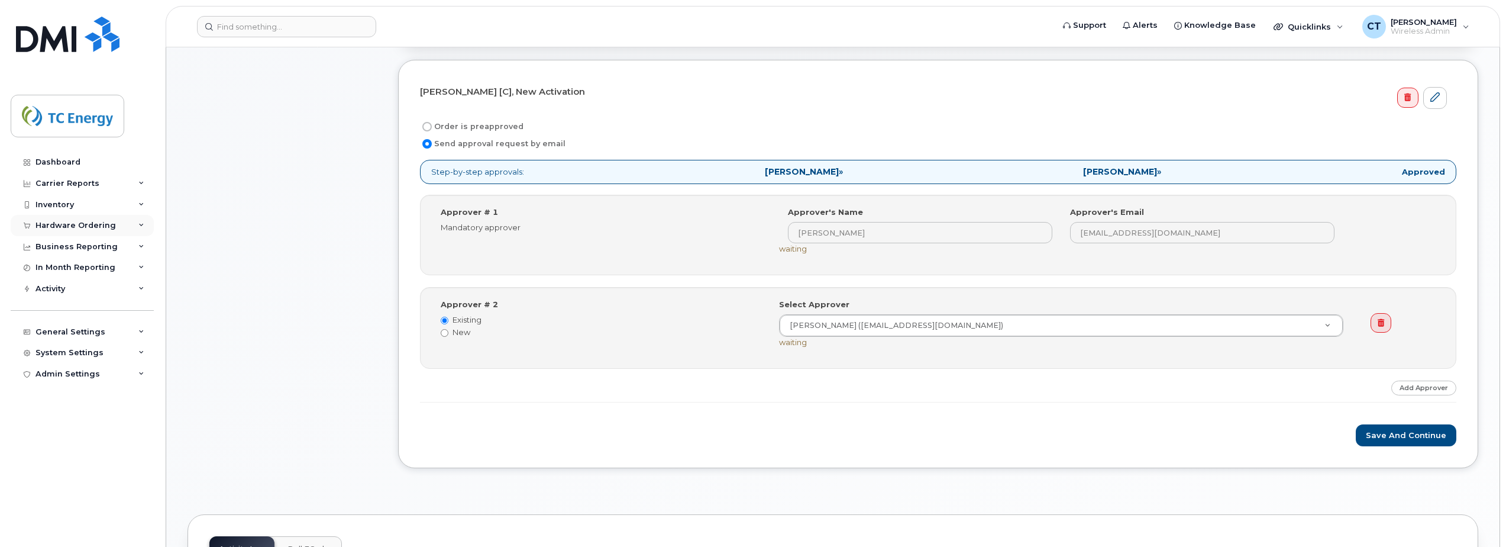
click at [86, 222] on div "Hardware Ordering" at bounding box center [76, 225] width 80 height 9
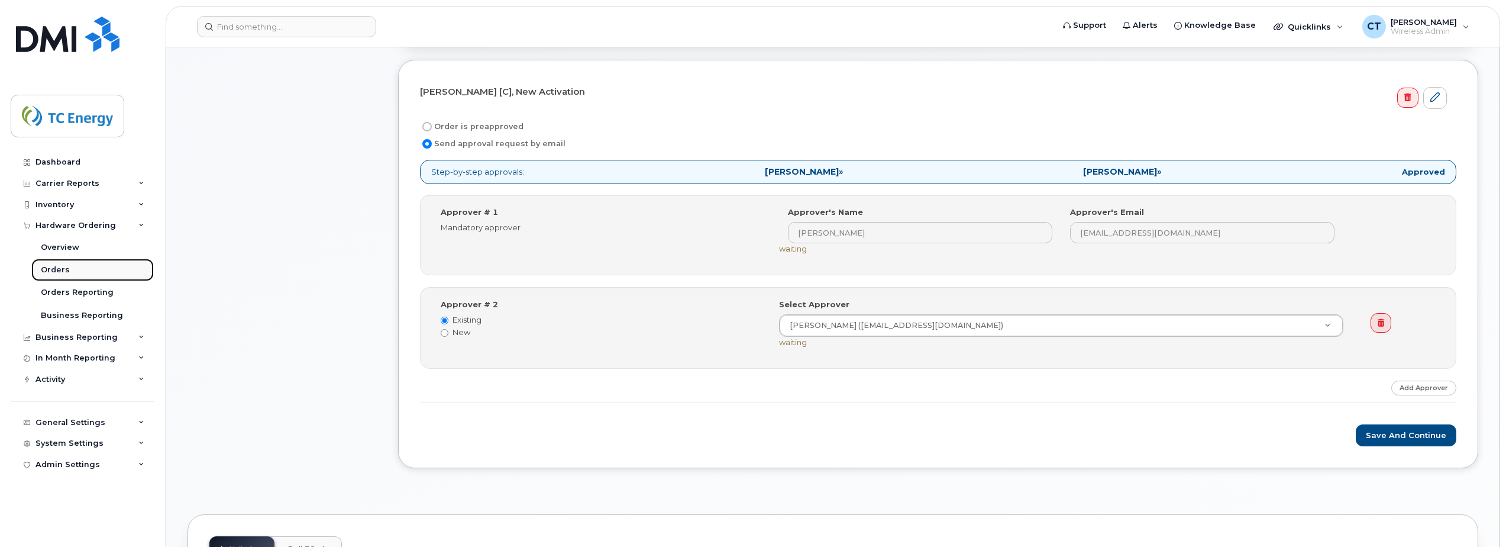
click at [62, 272] on div "Orders" at bounding box center [55, 269] width 29 height 11
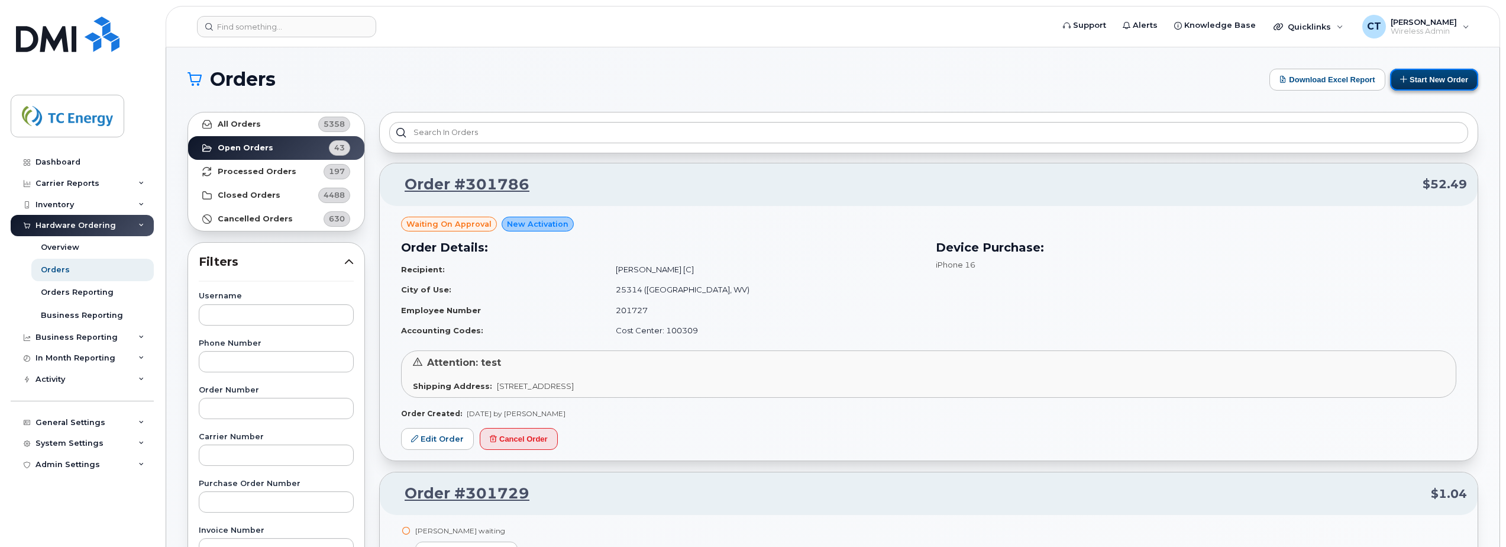
click at [1418, 78] on button "Start New Order" at bounding box center [1435, 80] width 88 height 22
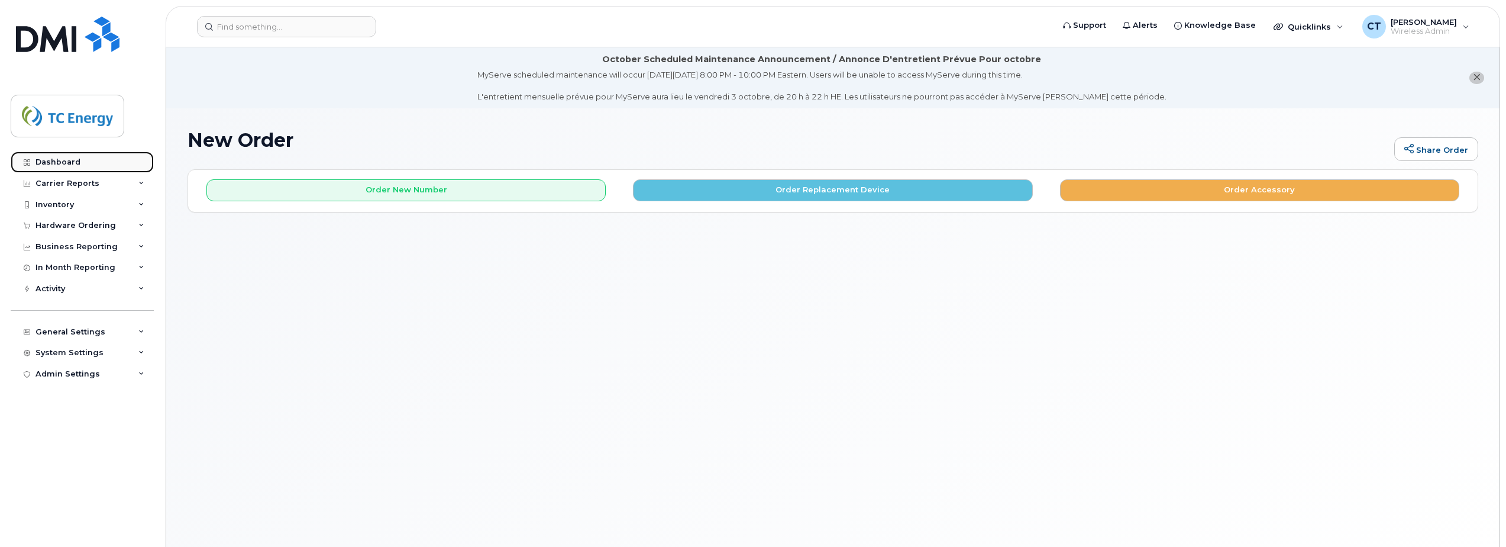
click at [80, 162] on link "Dashboard" at bounding box center [82, 161] width 143 height 21
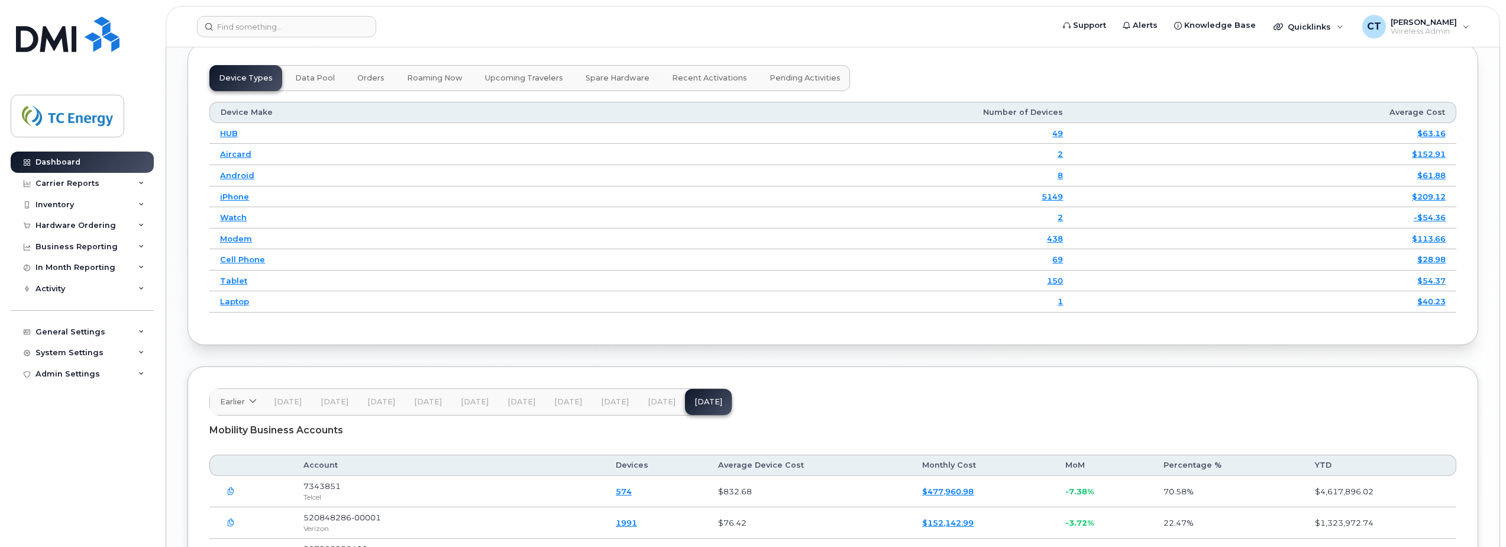
scroll to position [1716, 0]
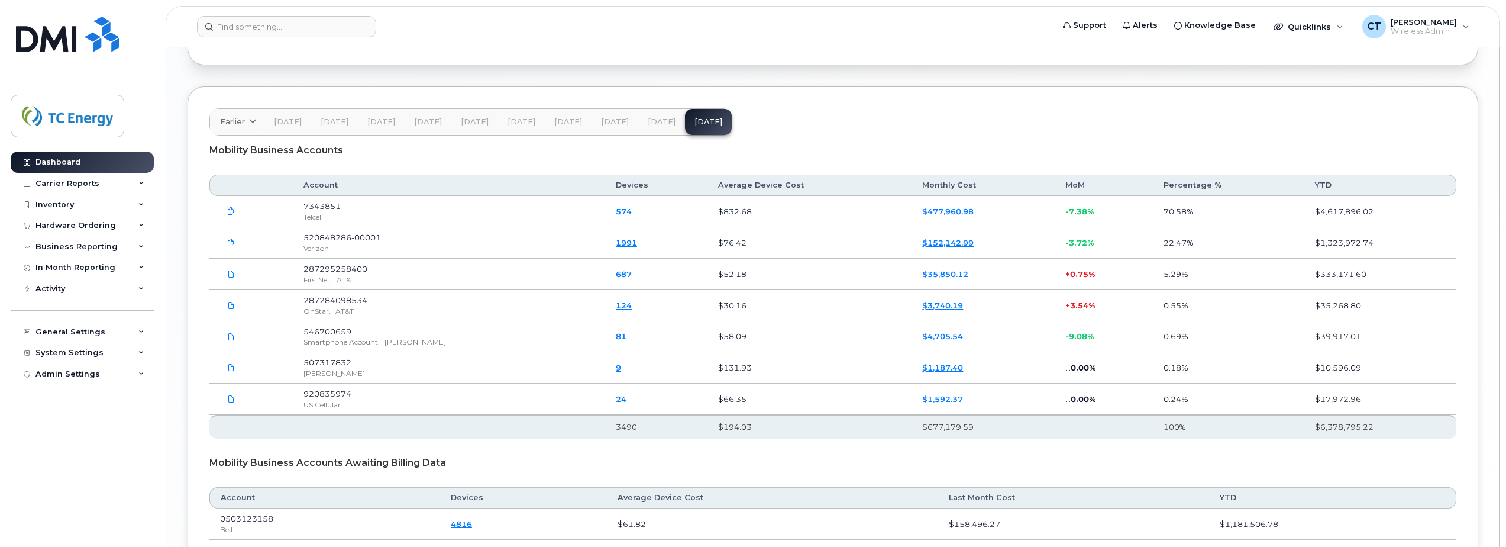
click at [638, 109] on button "Aug 25" at bounding box center [661, 122] width 47 height 26
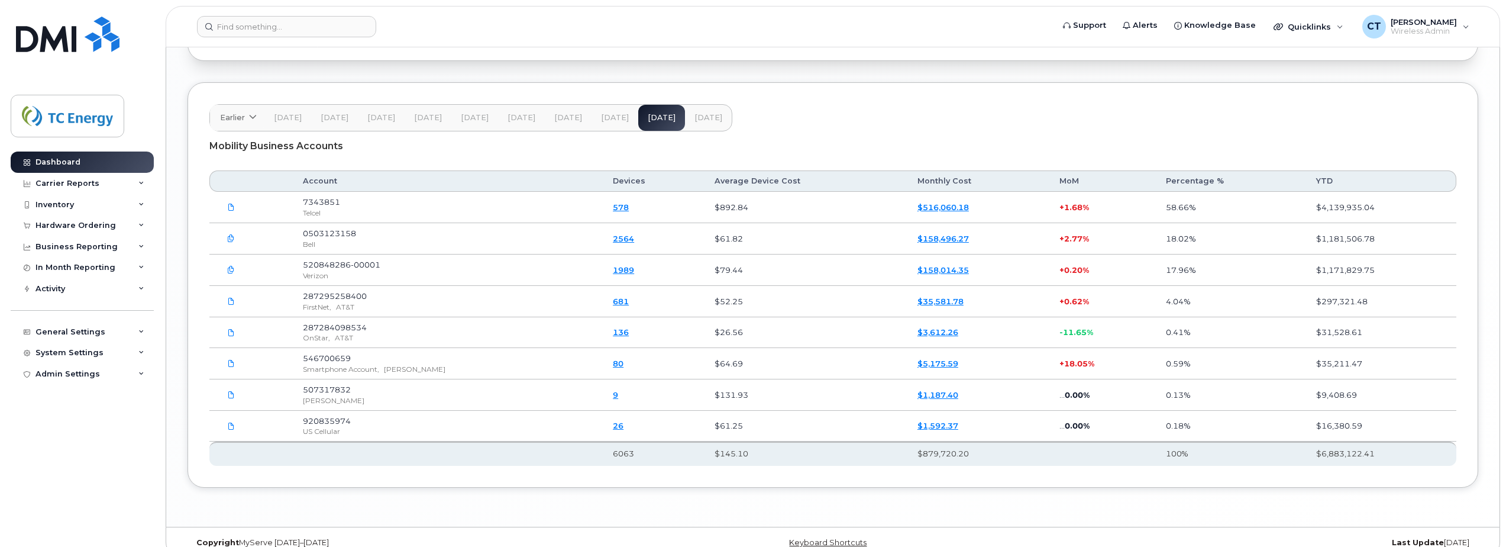
scroll to position [1839, 0]
